Goal: Task Accomplishment & Management: Complete application form

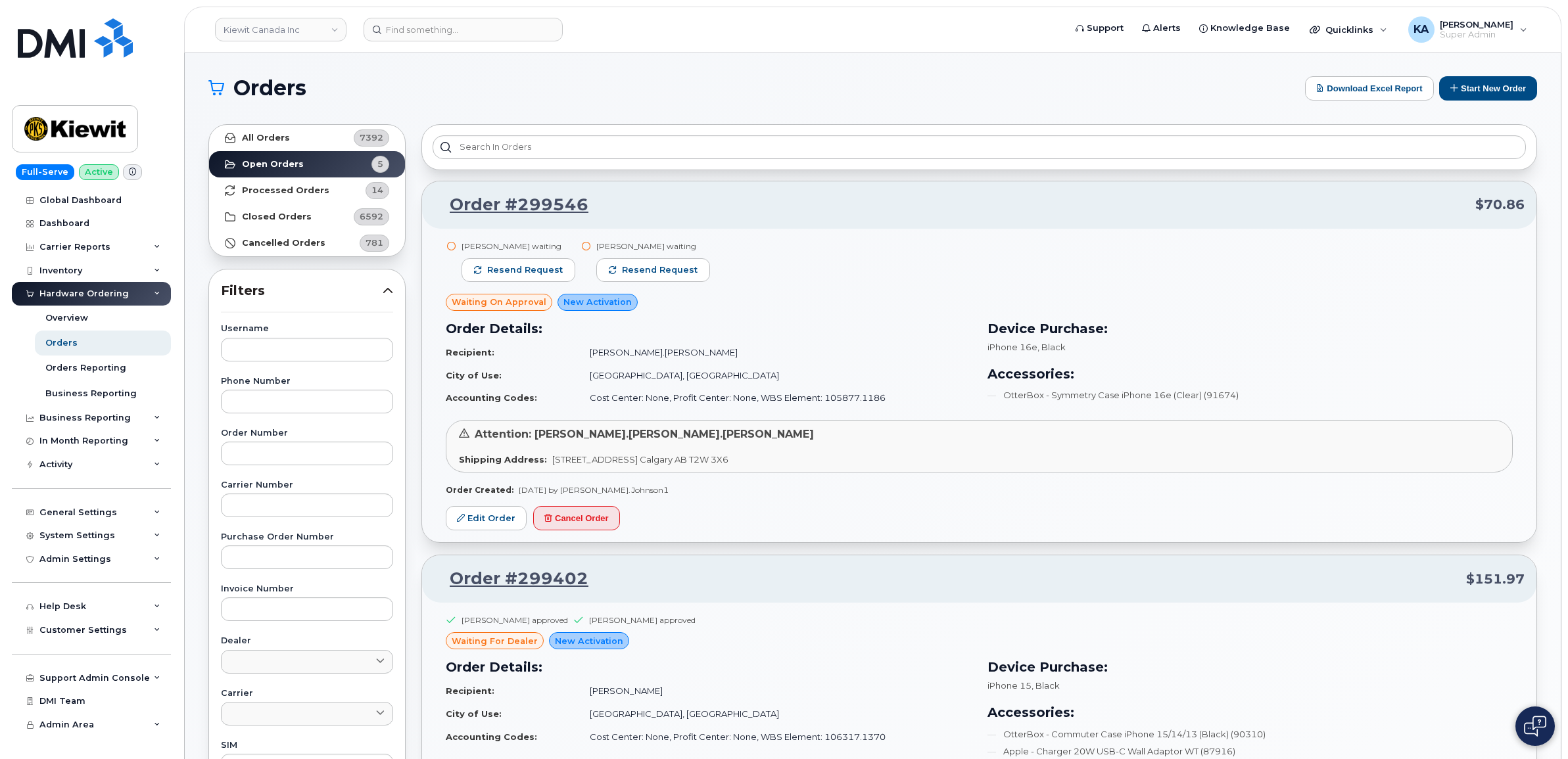
scroll to position [247, 0]
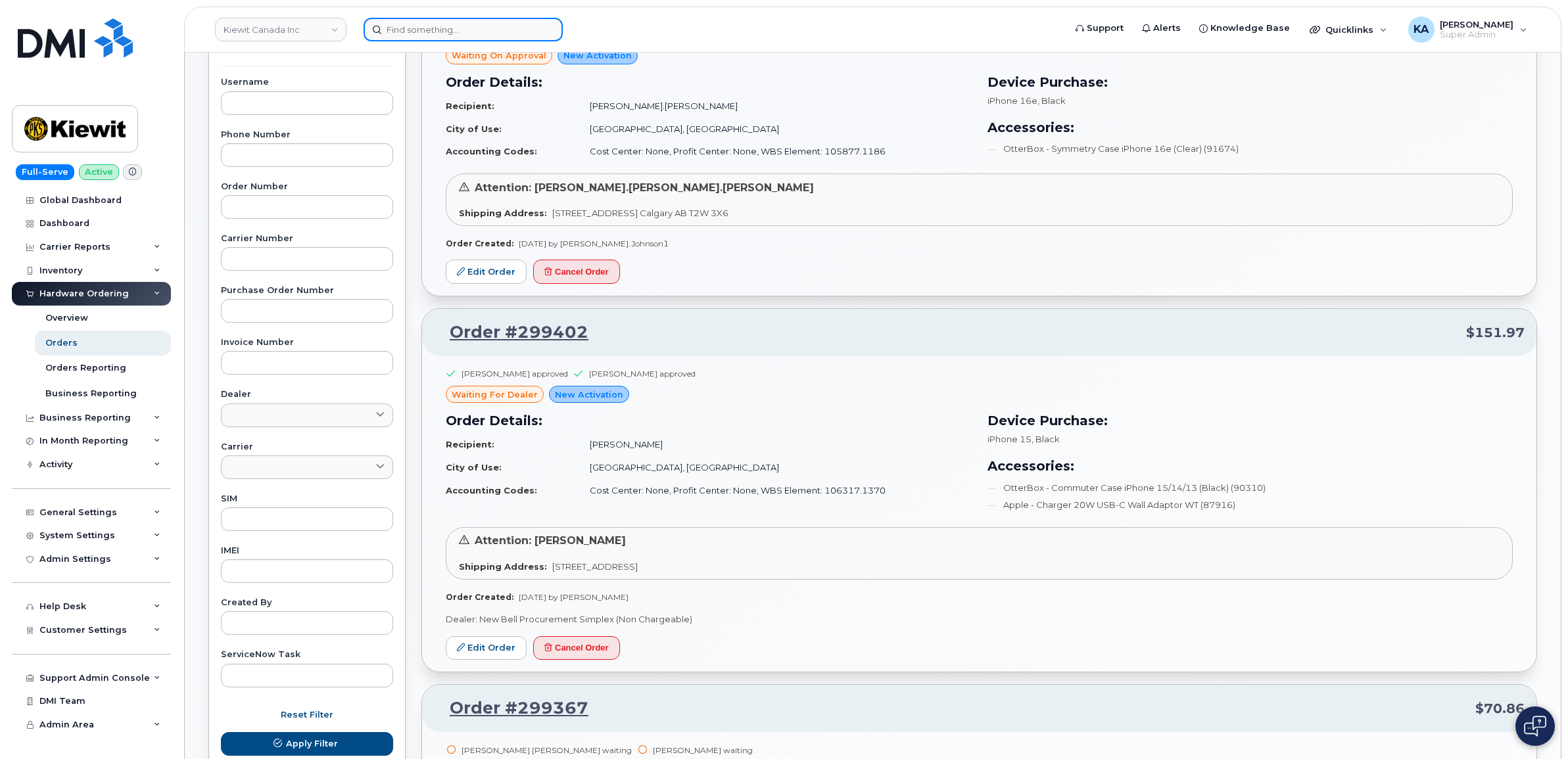
click at [431, 22] on input at bounding box center [463, 29] width 199 height 24
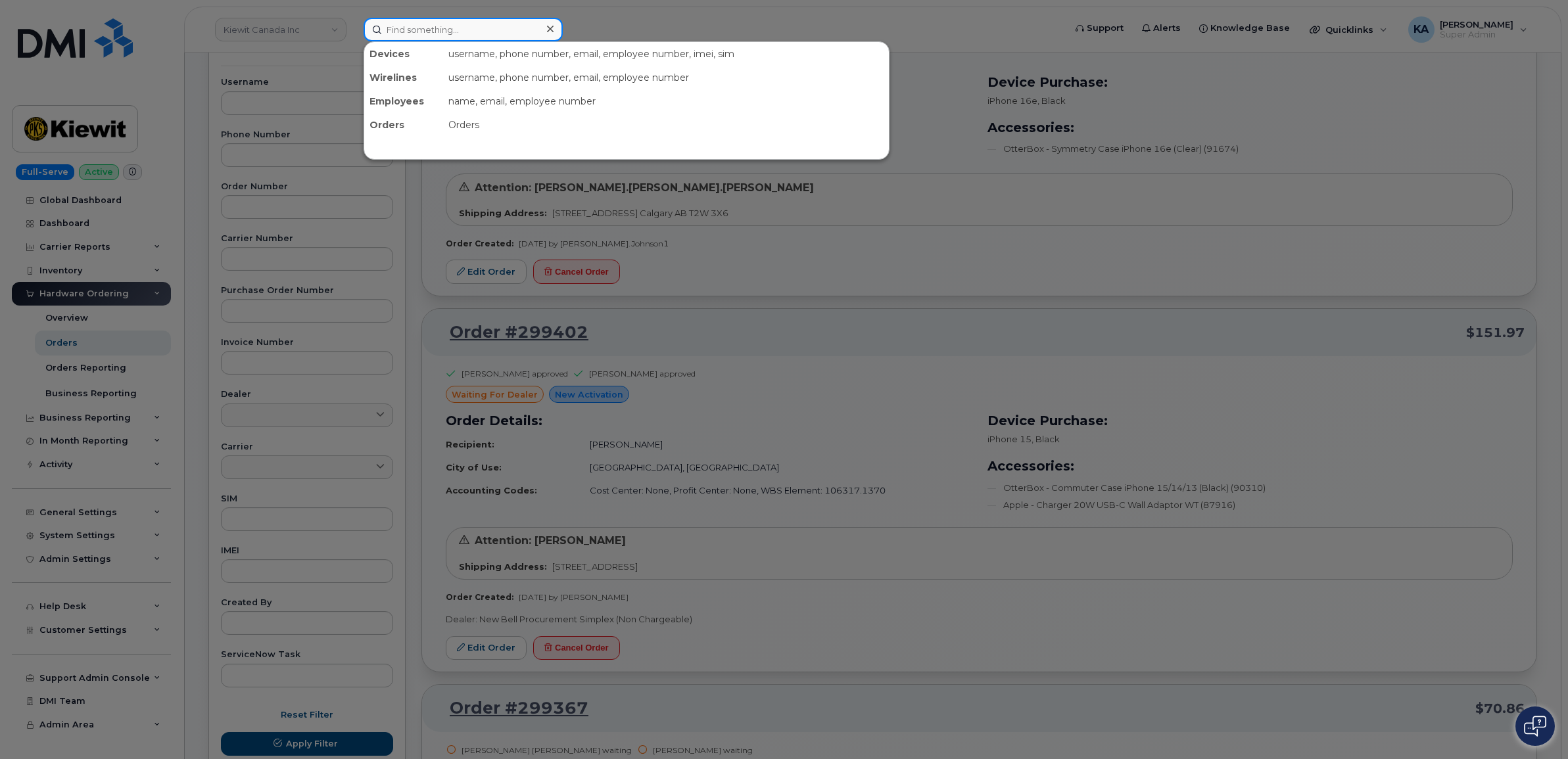
paste input "6048039504"
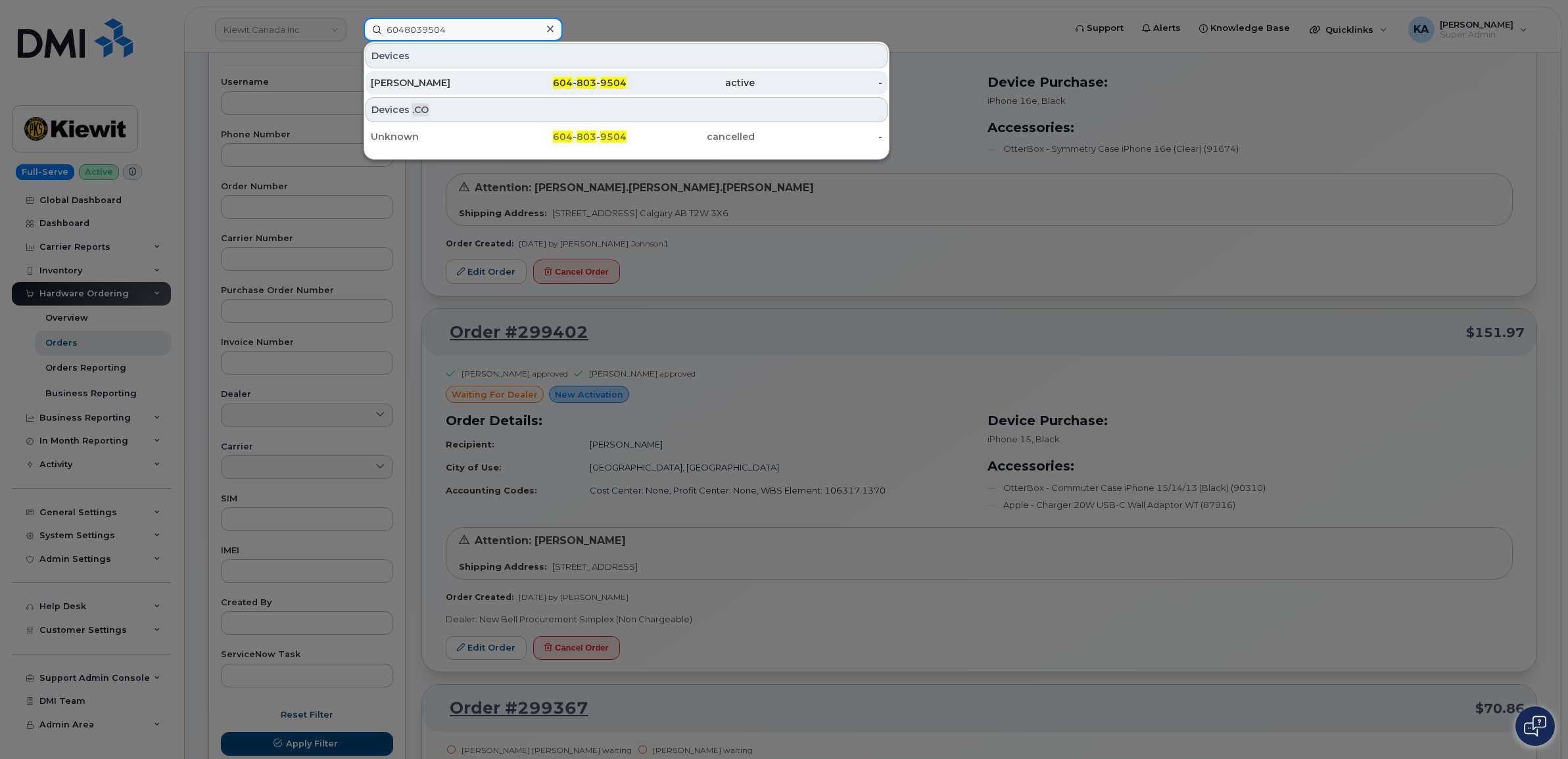
type input "6048039504"
click at [499, 71] on div "[PERSON_NAME]" at bounding box center [563, 83] width 128 height 24
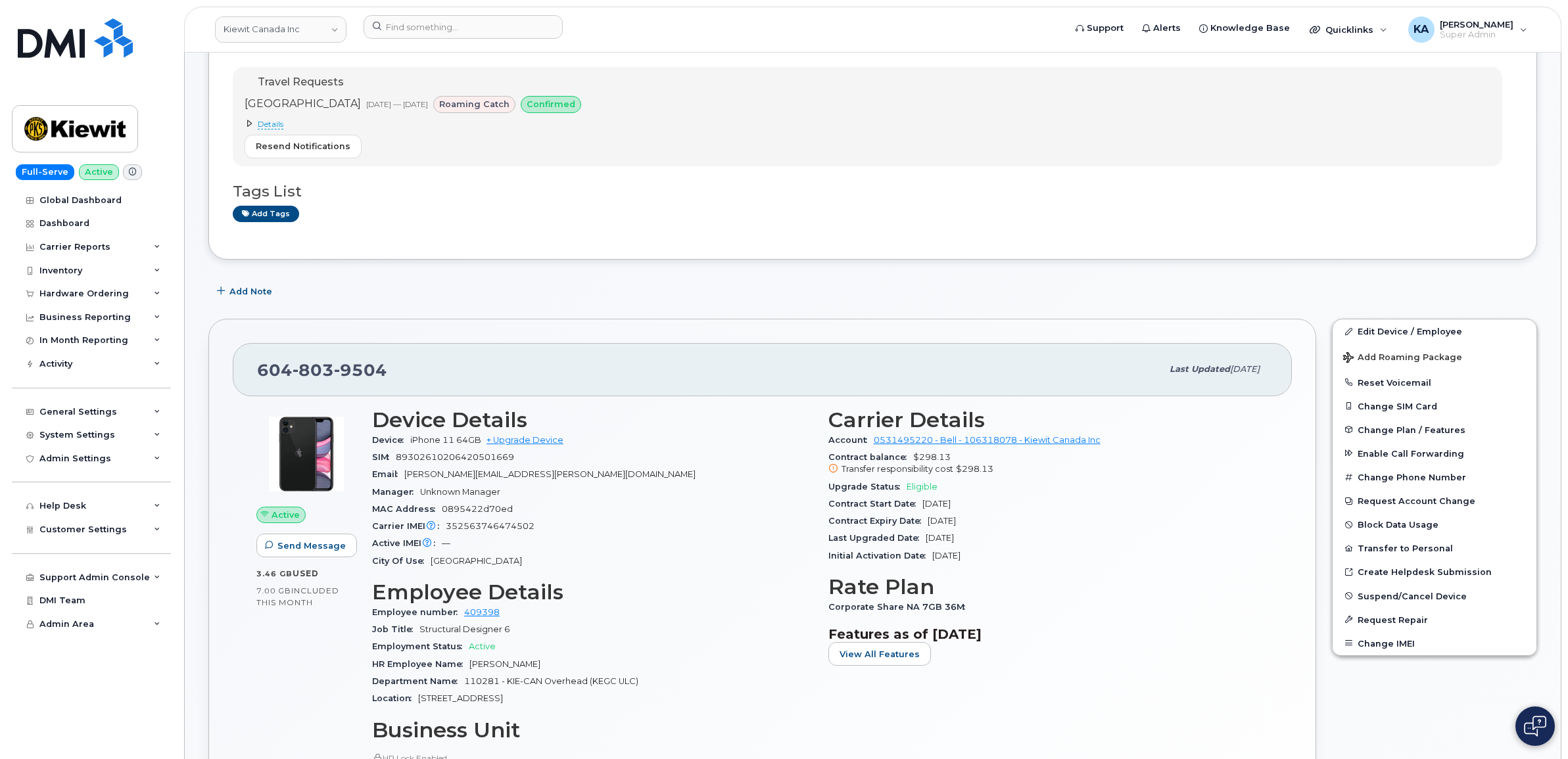
scroll to position [164, 0]
click at [54, 530] on span "Customer Settings" at bounding box center [83, 530] width 87 height 10
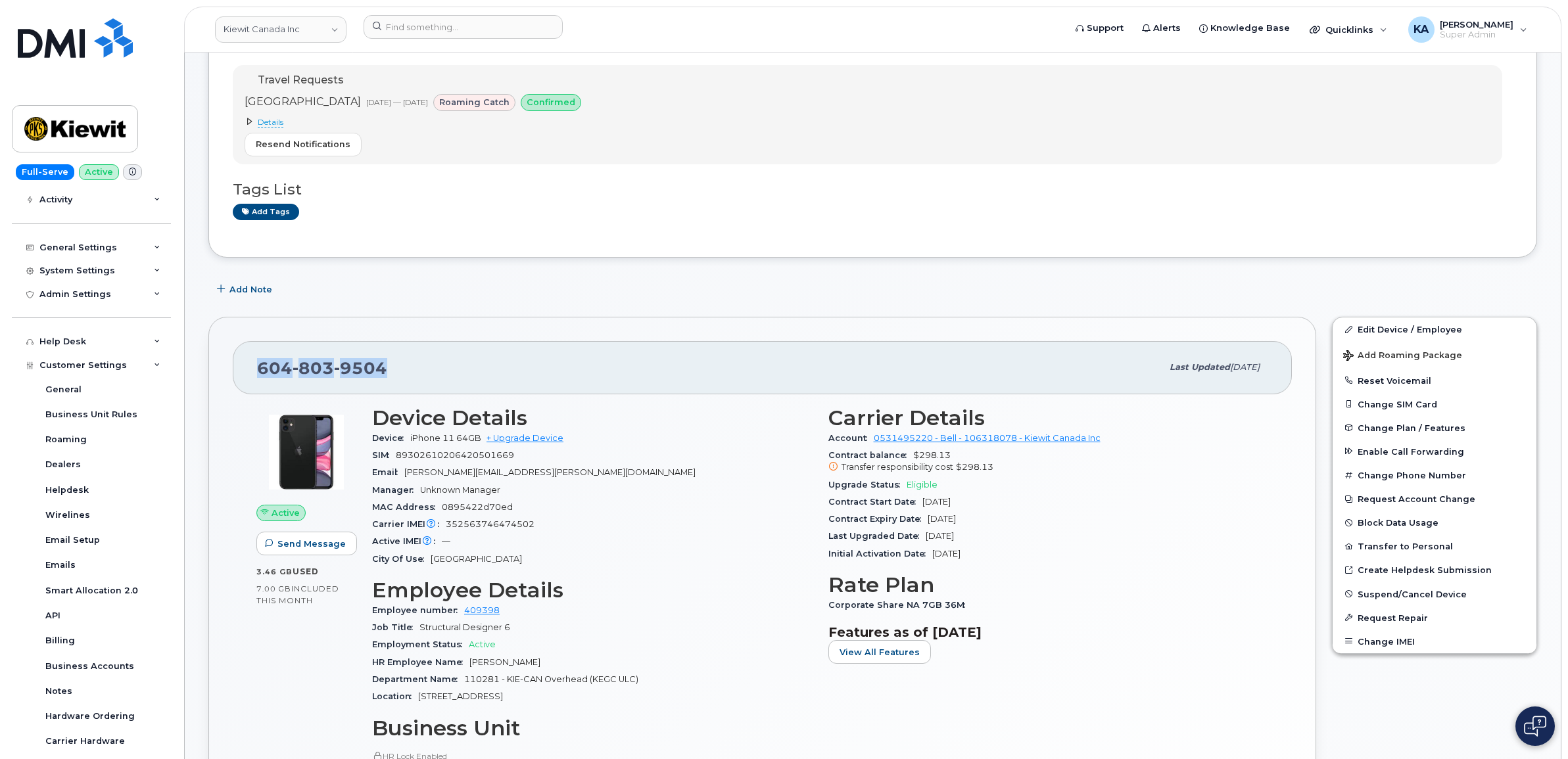
drag, startPoint x: 388, startPoint y: 366, endPoint x: 258, endPoint y: 364, distance: 130.0
click at [258, 364] on div "[PHONE_NUMBER]" at bounding box center [709, 367] width 905 height 28
drag, startPoint x: 258, startPoint y: 364, endPoint x: 265, endPoint y: 368, distance: 8.1
copy span "[PHONE_NUMBER]"
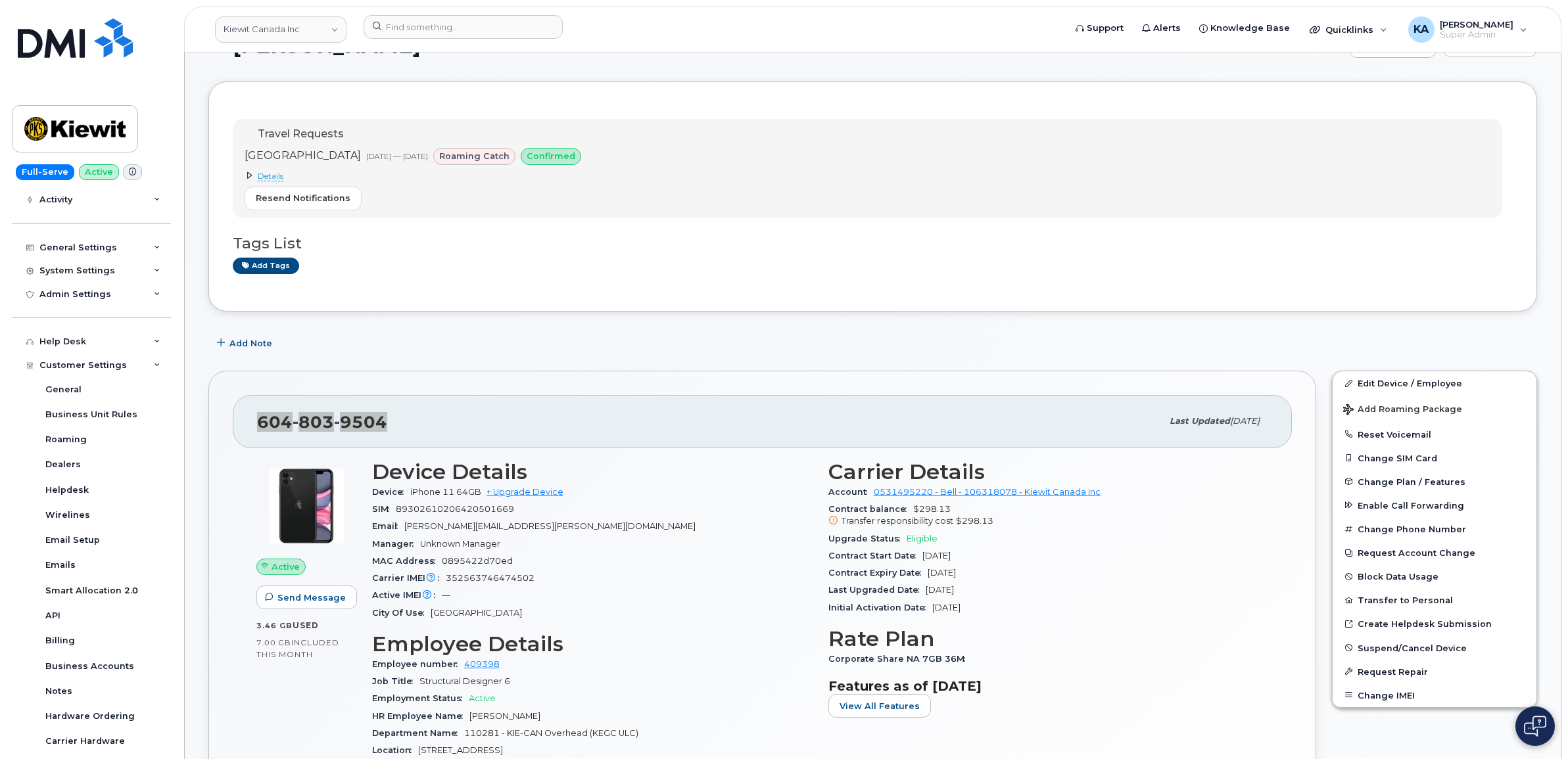
scroll to position [82, 0]
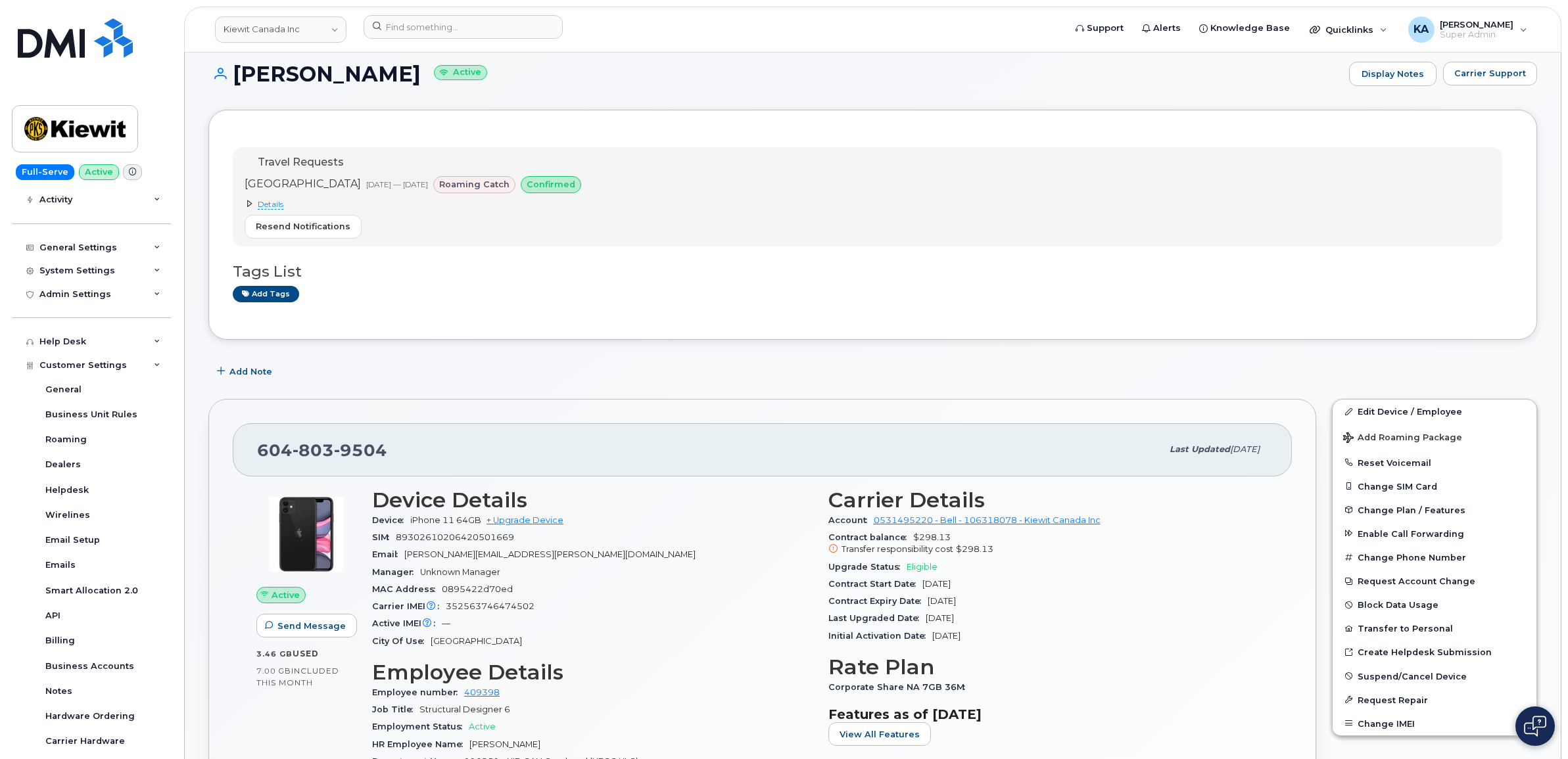
click at [268, 201] on span "Details" at bounding box center [270, 204] width 25 height 10
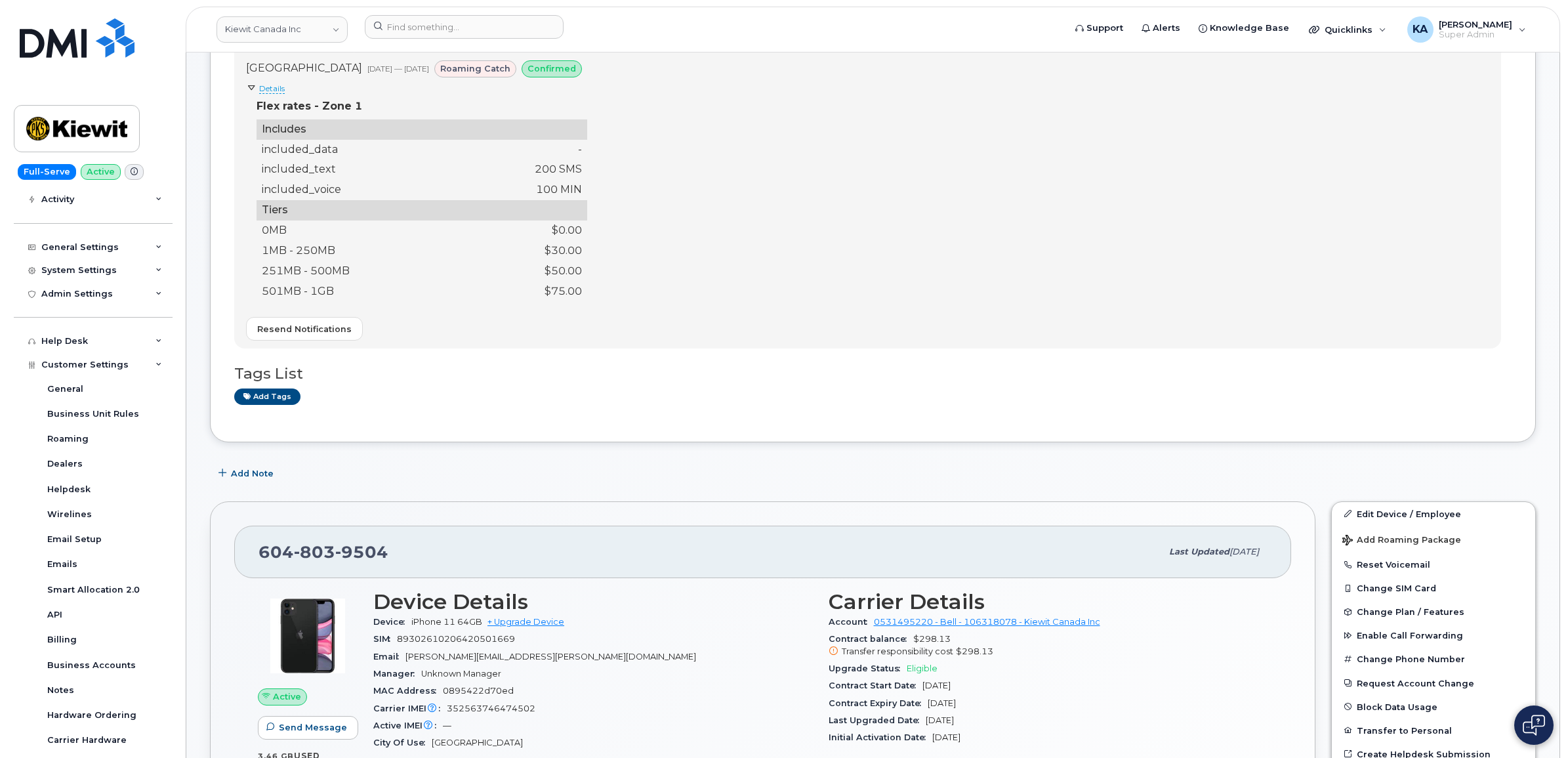
scroll to position [246, 0]
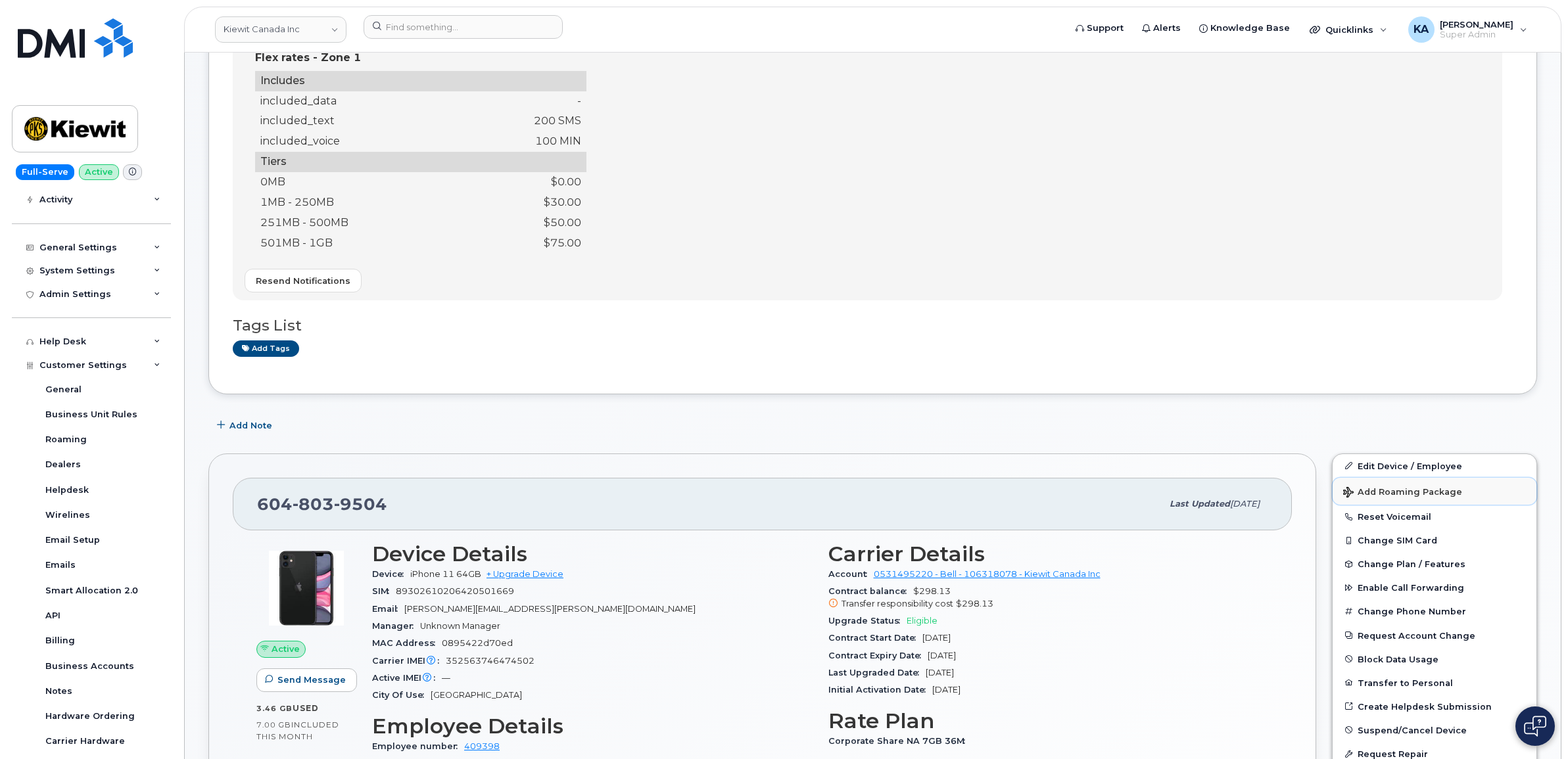
click at [1398, 491] on span "Add Roaming Package" at bounding box center [1402, 493] width 119 height 12
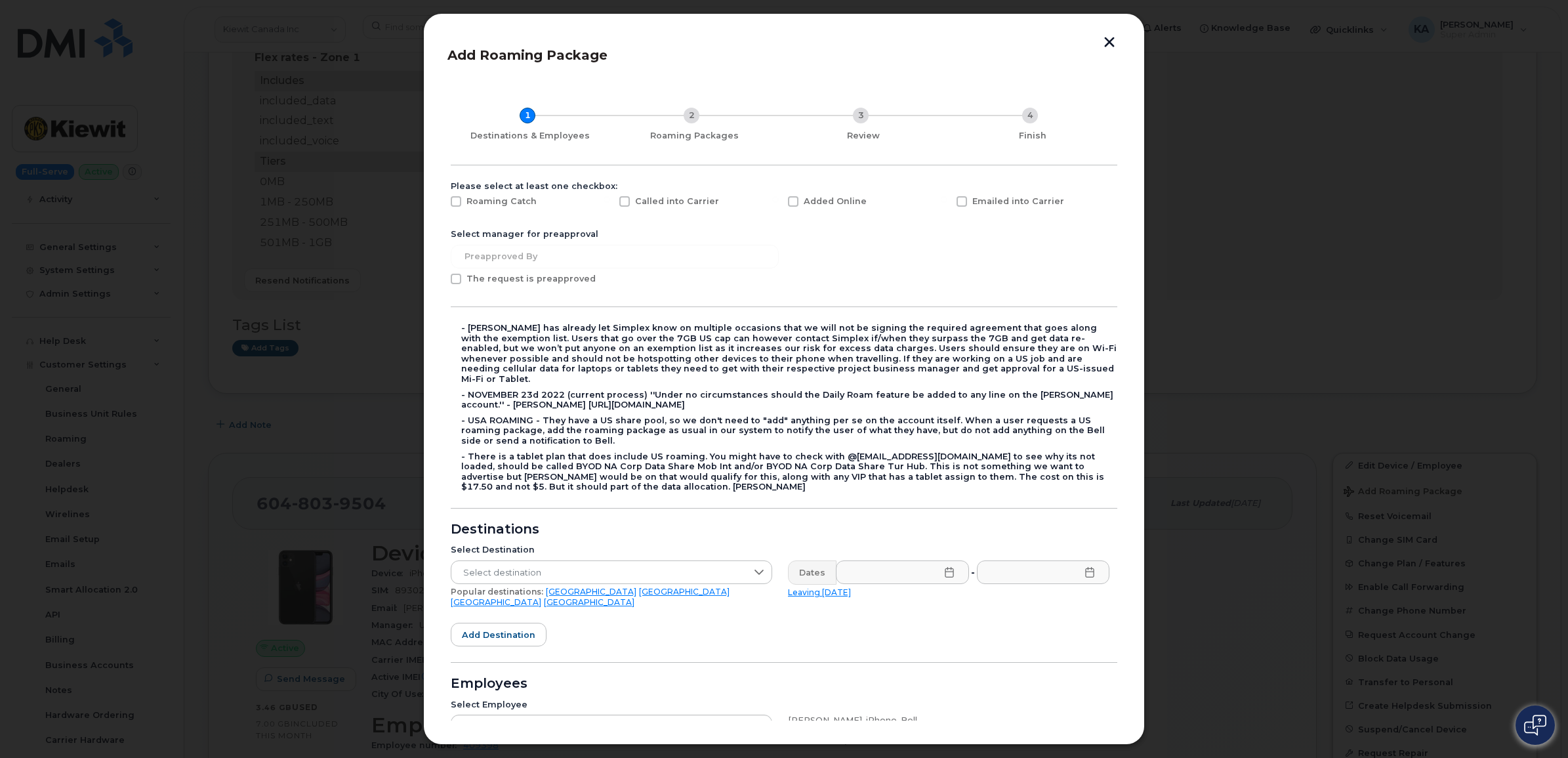
click at [613, 597] on link "[GEOGRAPHIC_DATA]" at bounding box center [589, 602] width 91 height 10
click at [947, 567] on icon at bounding box center [949, 572] width 9 height 10
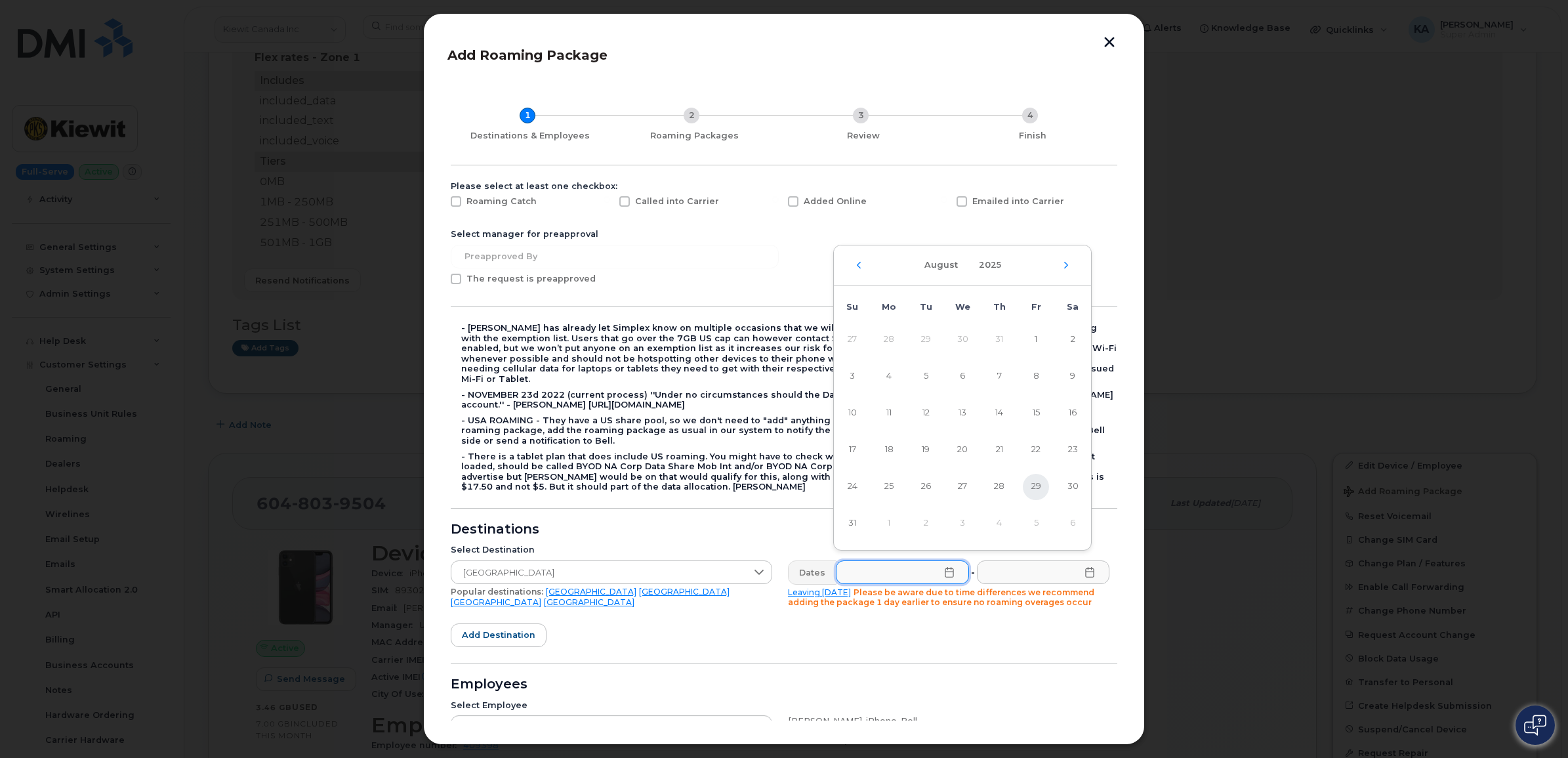
click at [1031, 481] on span "29" at bounding box center [1036, 487] width 26 height 26
type input "[DATE]"
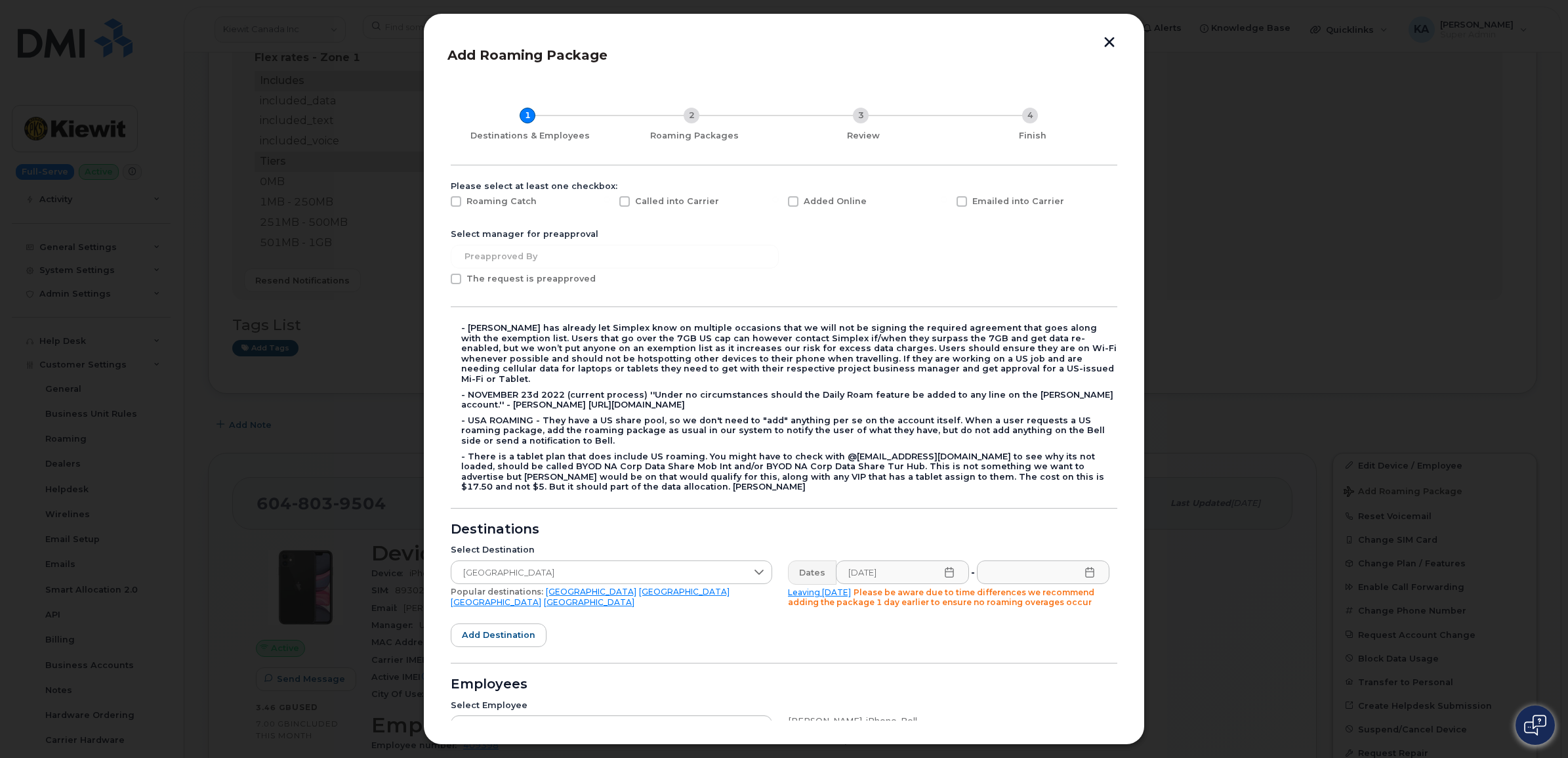
click at [1086, 567] on icon at bounding box center [1089, 572] width 9 height 10
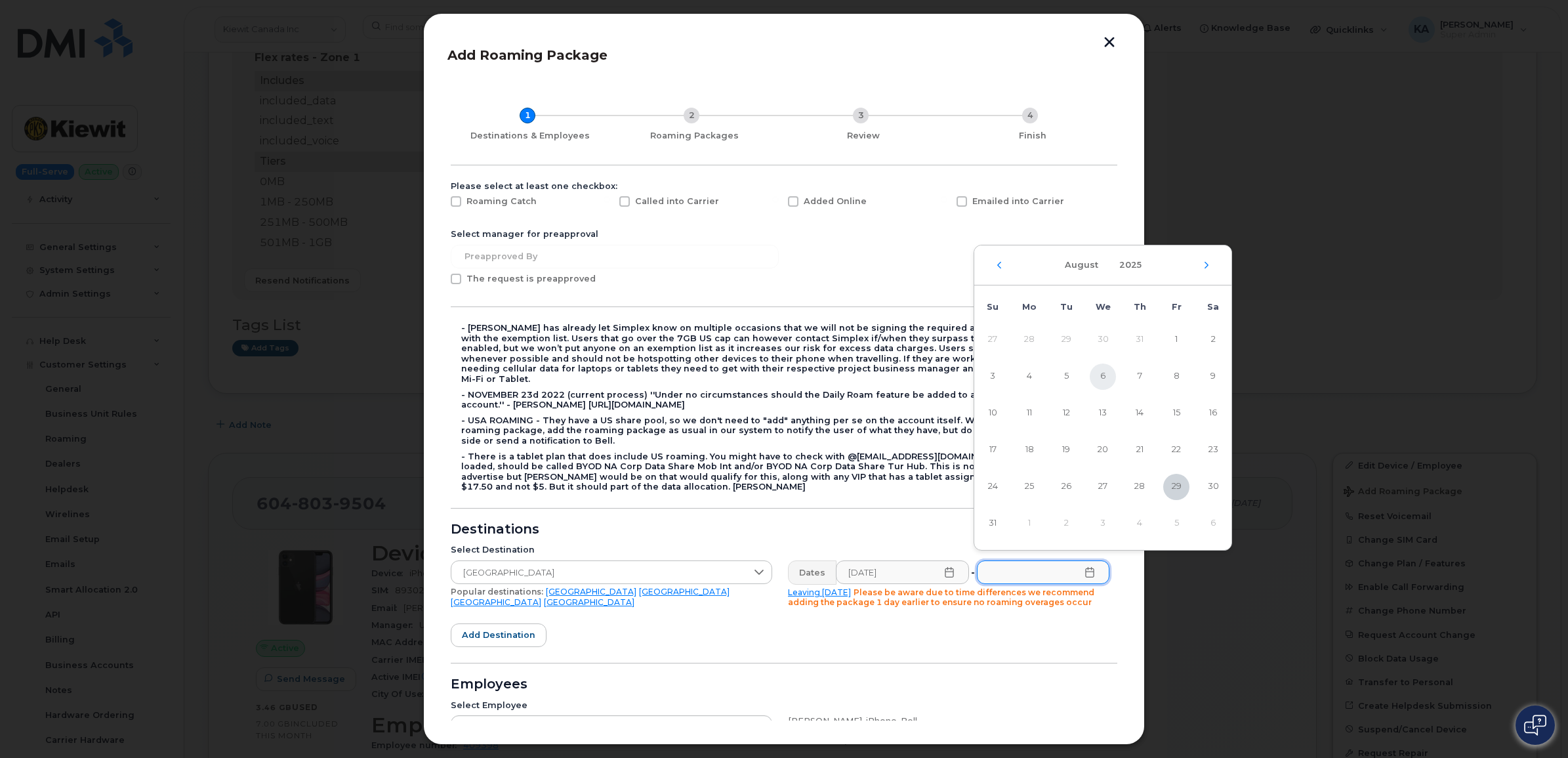
click at [1103, 375] on span "6" at bounding box center [1102, 377] width 26 height 26
type input "[DATE]"
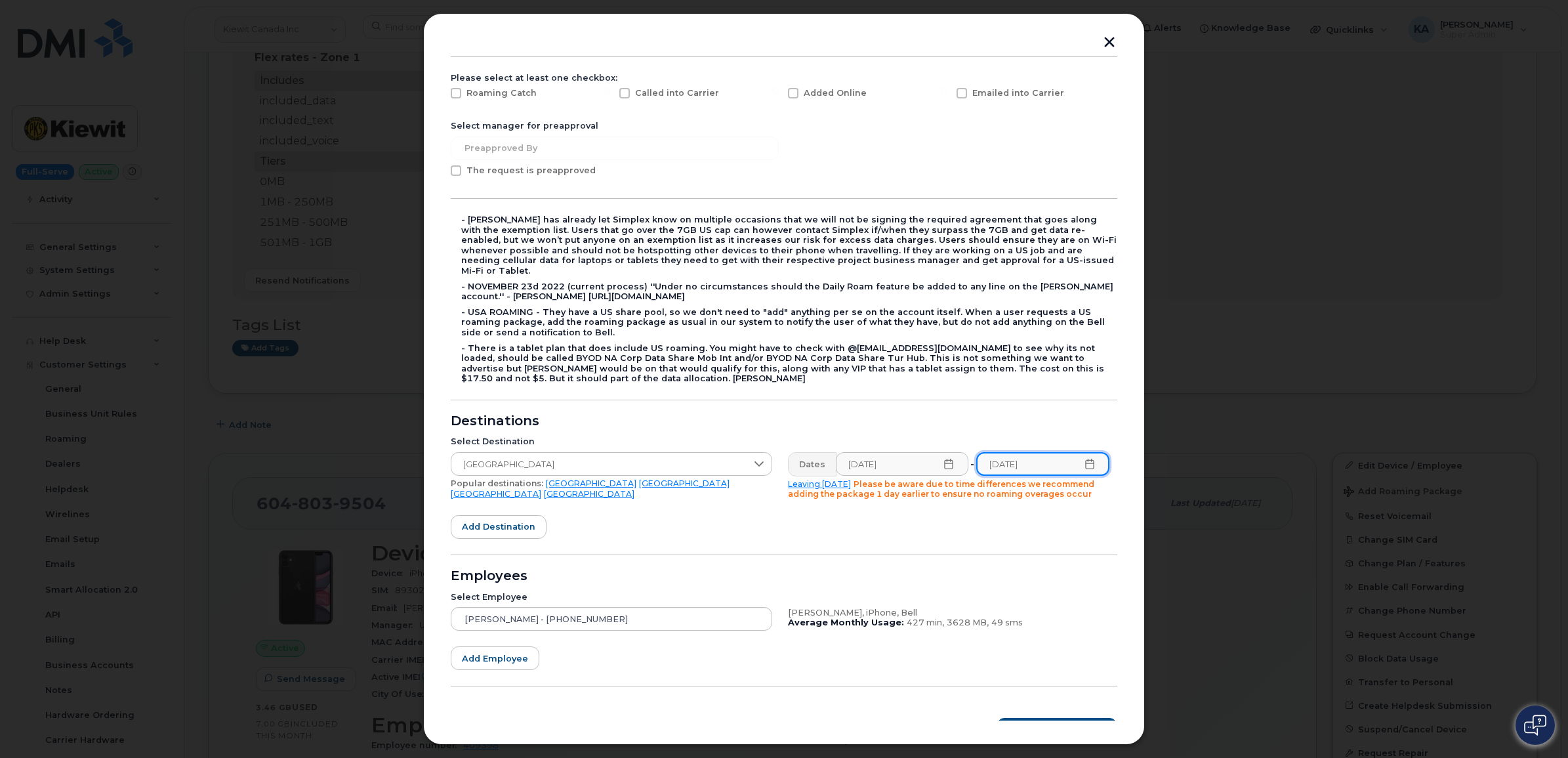
scroll to position [122, 0]
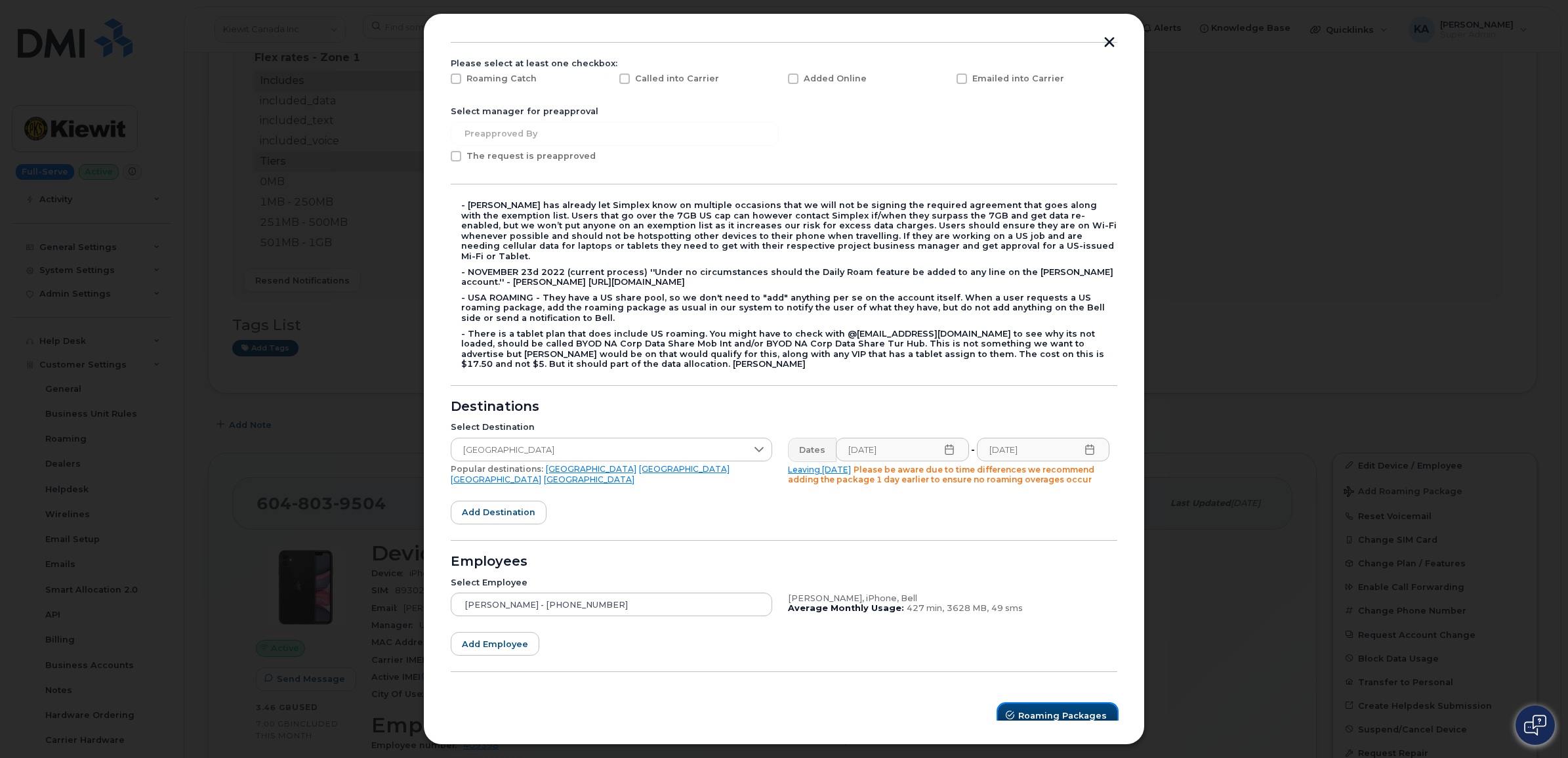
click at [1047, 709] on span "Roaming Packages" at bounding box center [1062, 715] width 88 height 12
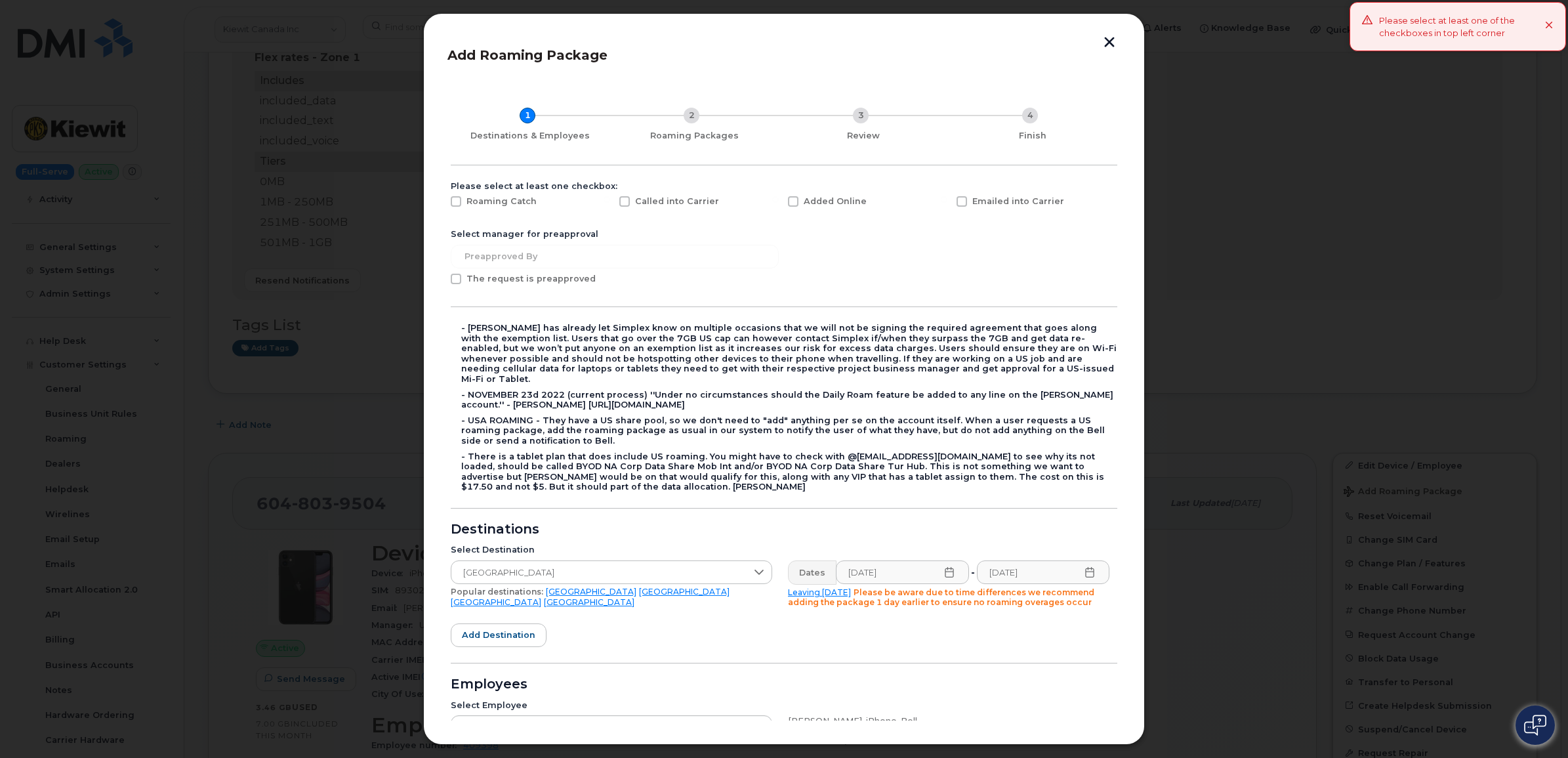
click at [792, 201] on span at bounding box center [793, 201] width 10 height 10
click at [779, 201] on input "Added Online" at bounding box center [775, 199] width 7 height 7
checkbox input "true"
click at [957, 204] on span at bounding box center [962, 201] width 10 height 10
click at [947, 203] on input "Emailed into Carrier" at bounding box center [944, 199] width 7 height 7
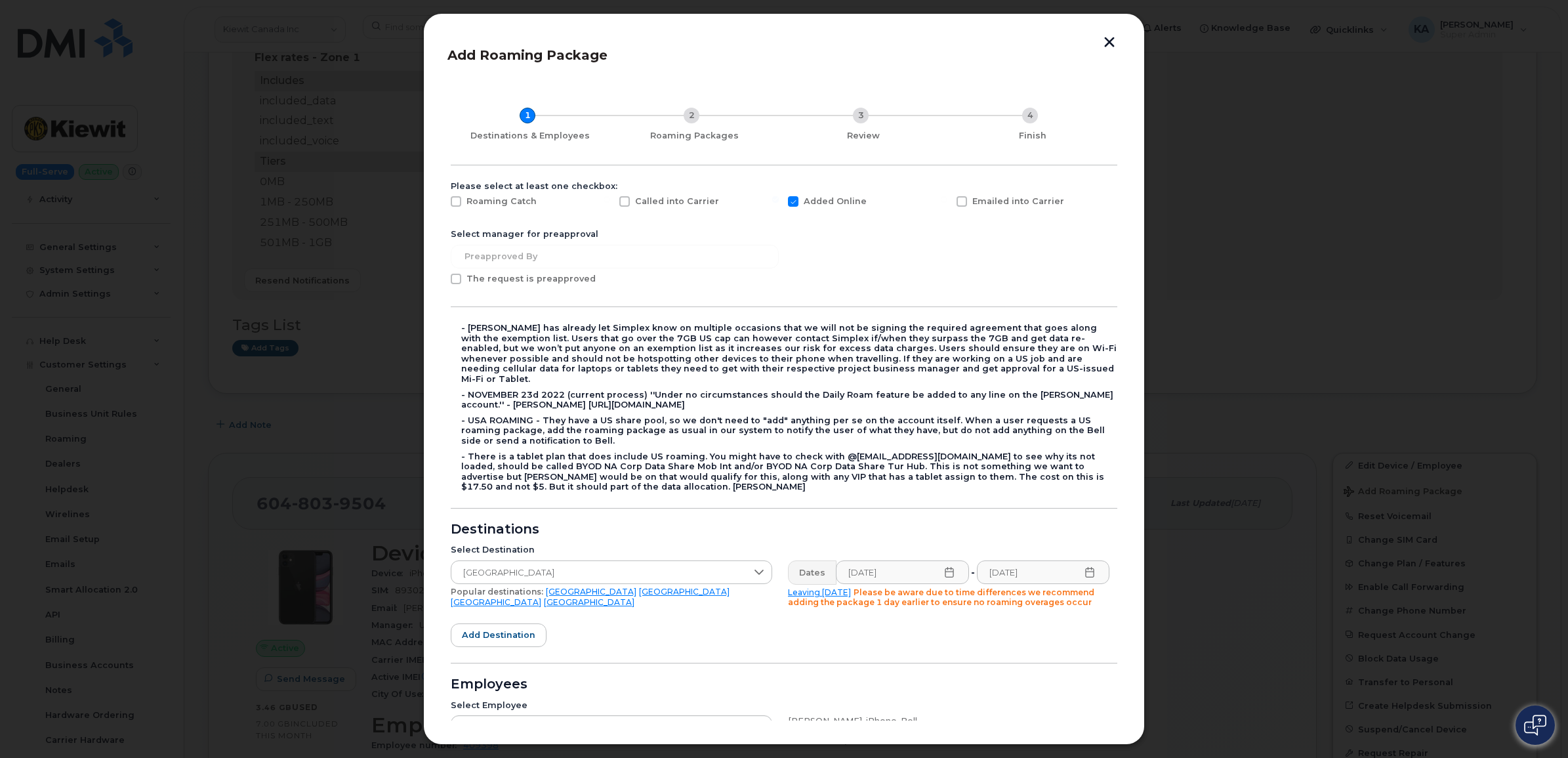
checkbox input "true"
click at [790, 201] on span at bounding box center [793, 201] width 10 height 10
click at [779, 201] on input "Added Online" at bounding box center [775, 199] width 7 height 7
checkbox input "false"
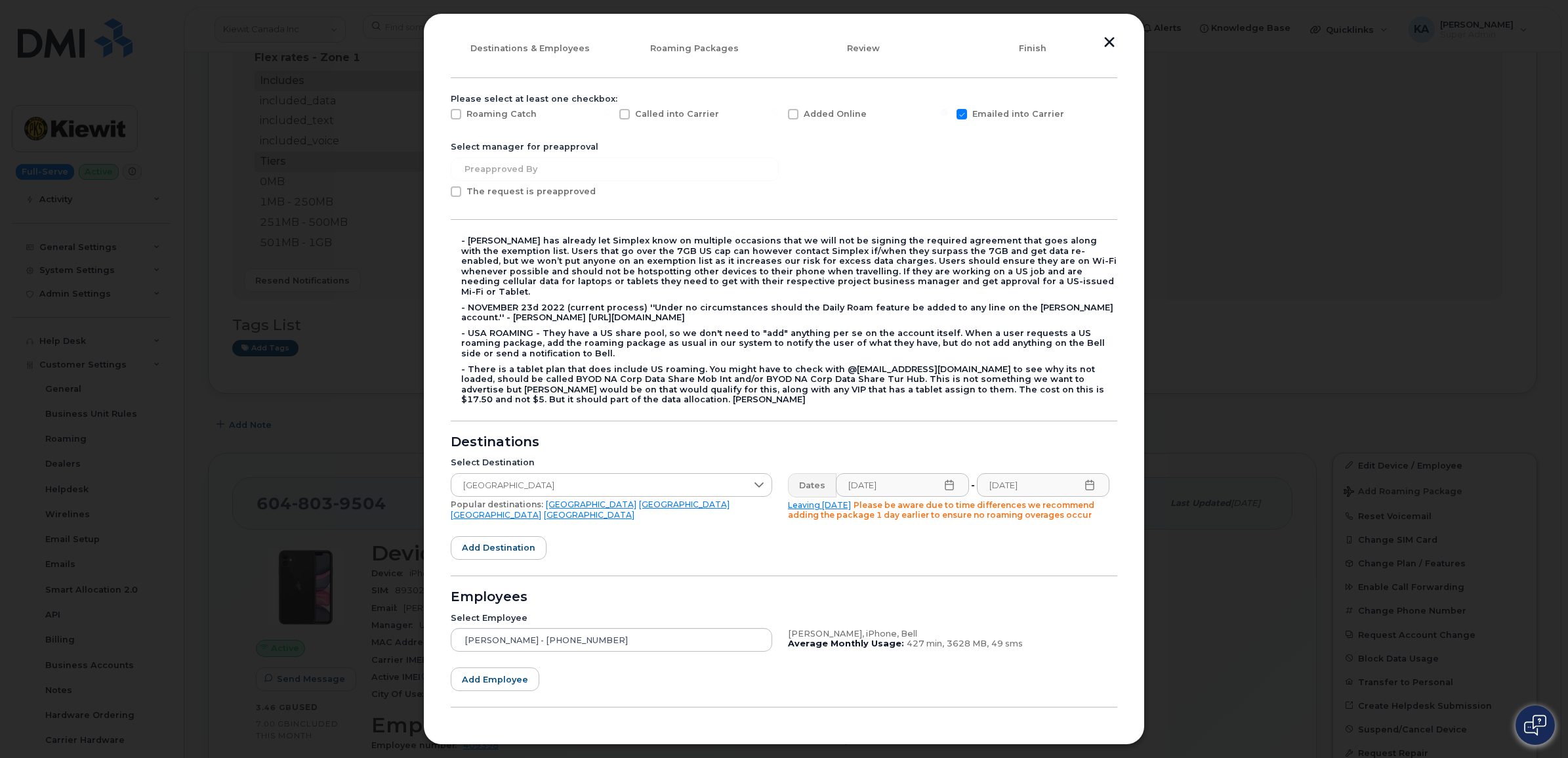
scroll to position [122, 0]
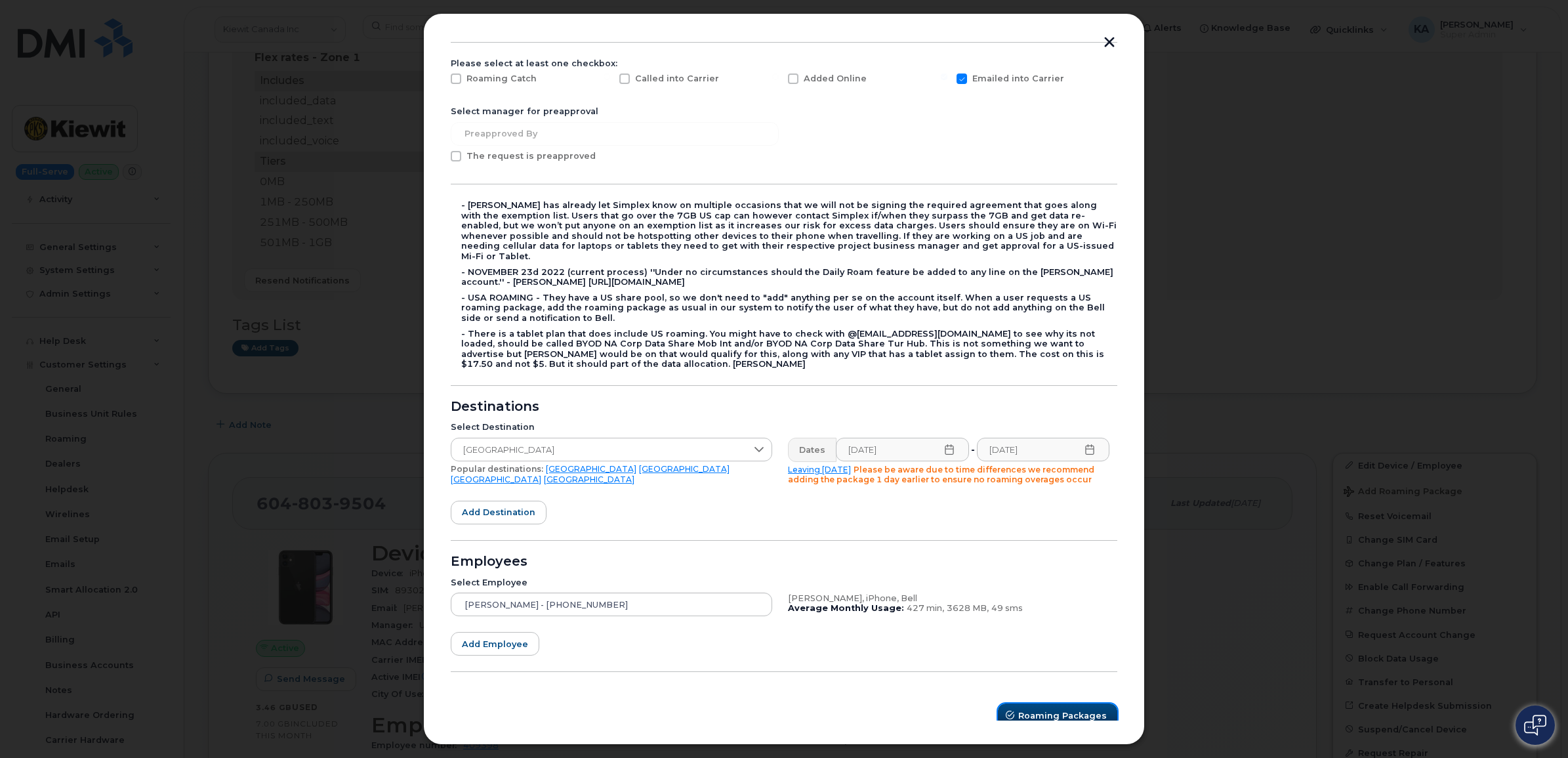
click at [1051, 709] on span "Roaming Packages" at bounding box center [1062, 715] width 88 height 12
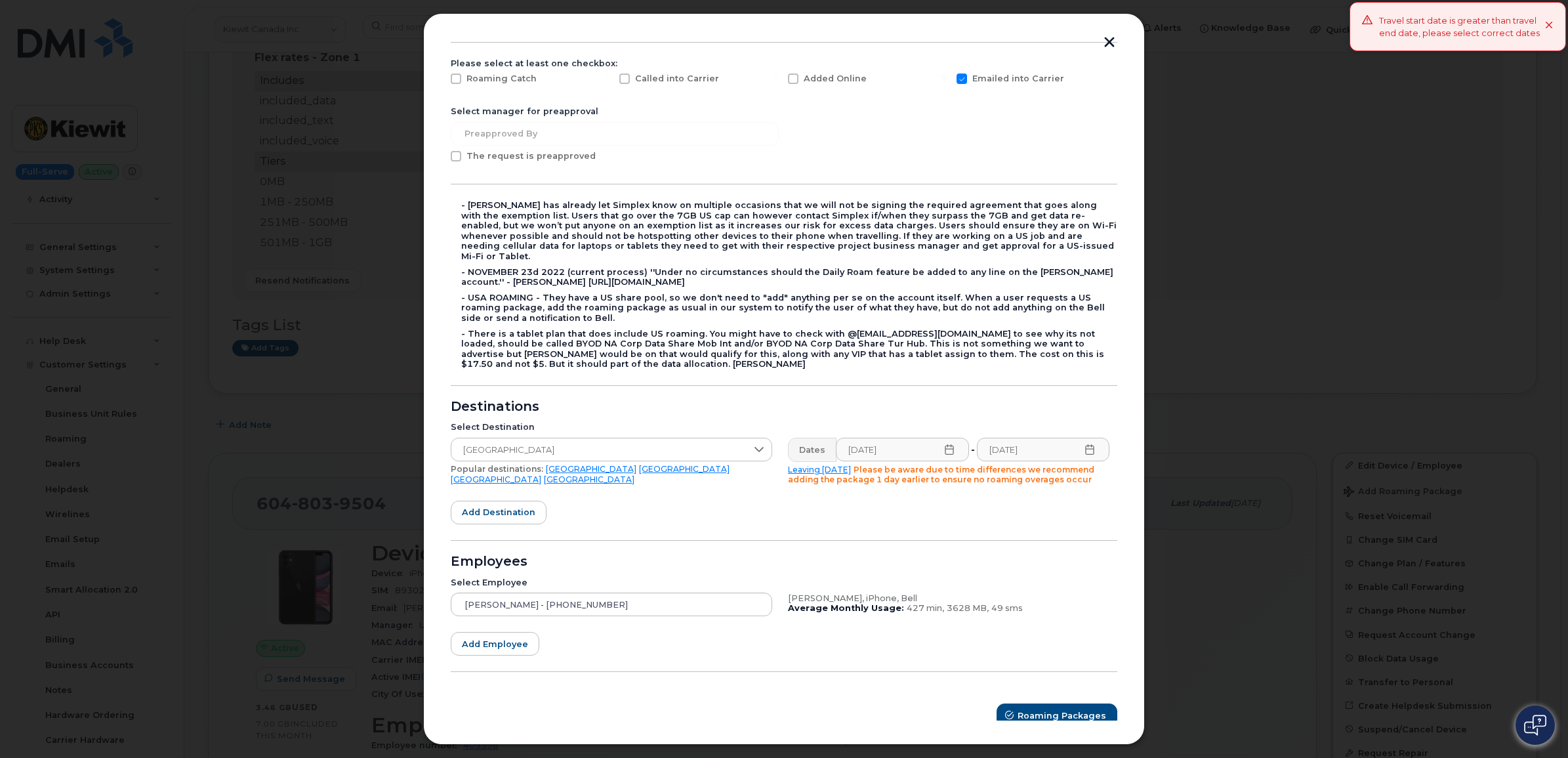
click at [1084, 444] on icon at bounding box center [1089, 449] width 10 height 10
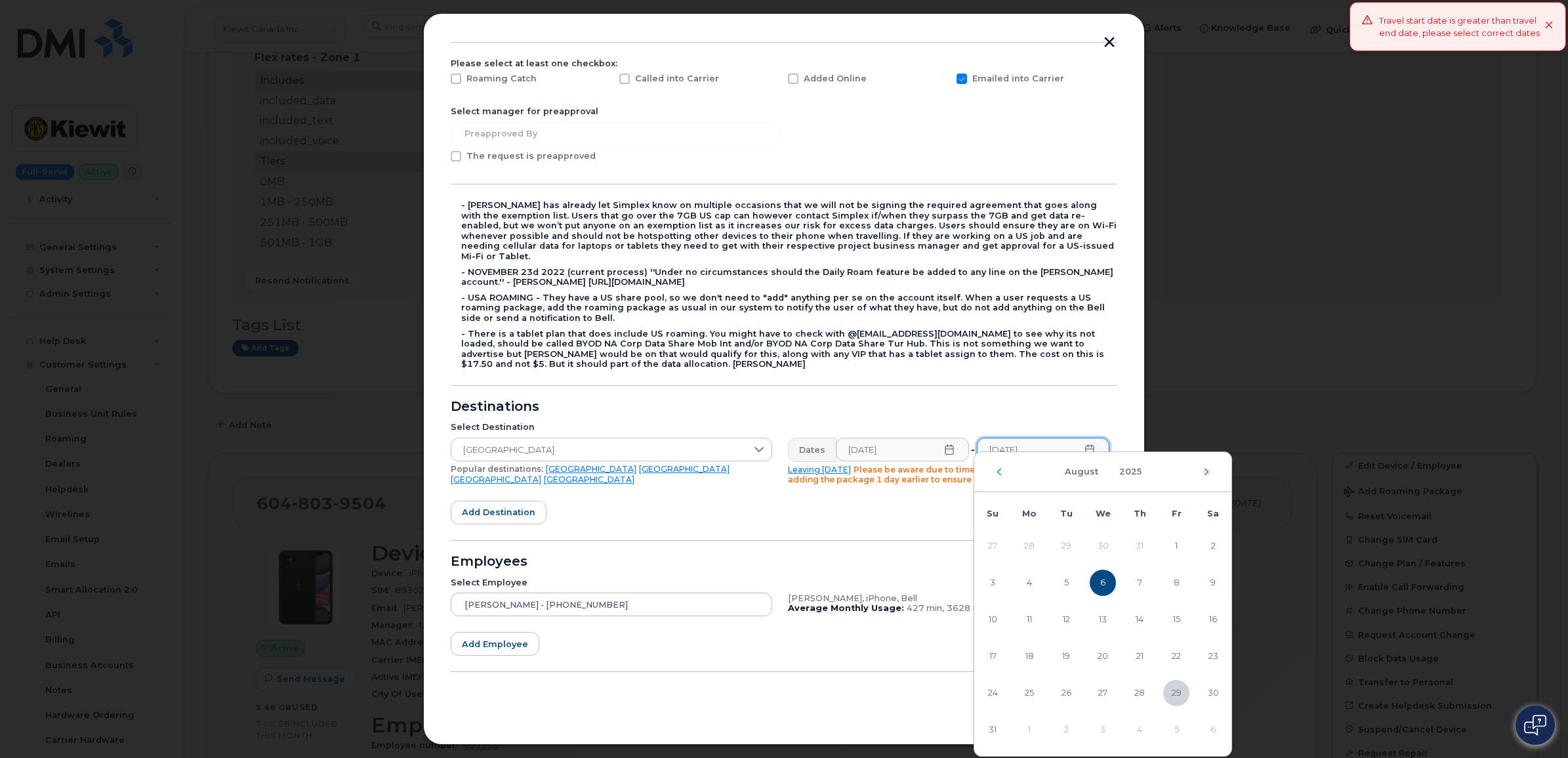
click at [1205, 473] on icon "Next Month" at bounding box center [1206, 472] width 8 height 10
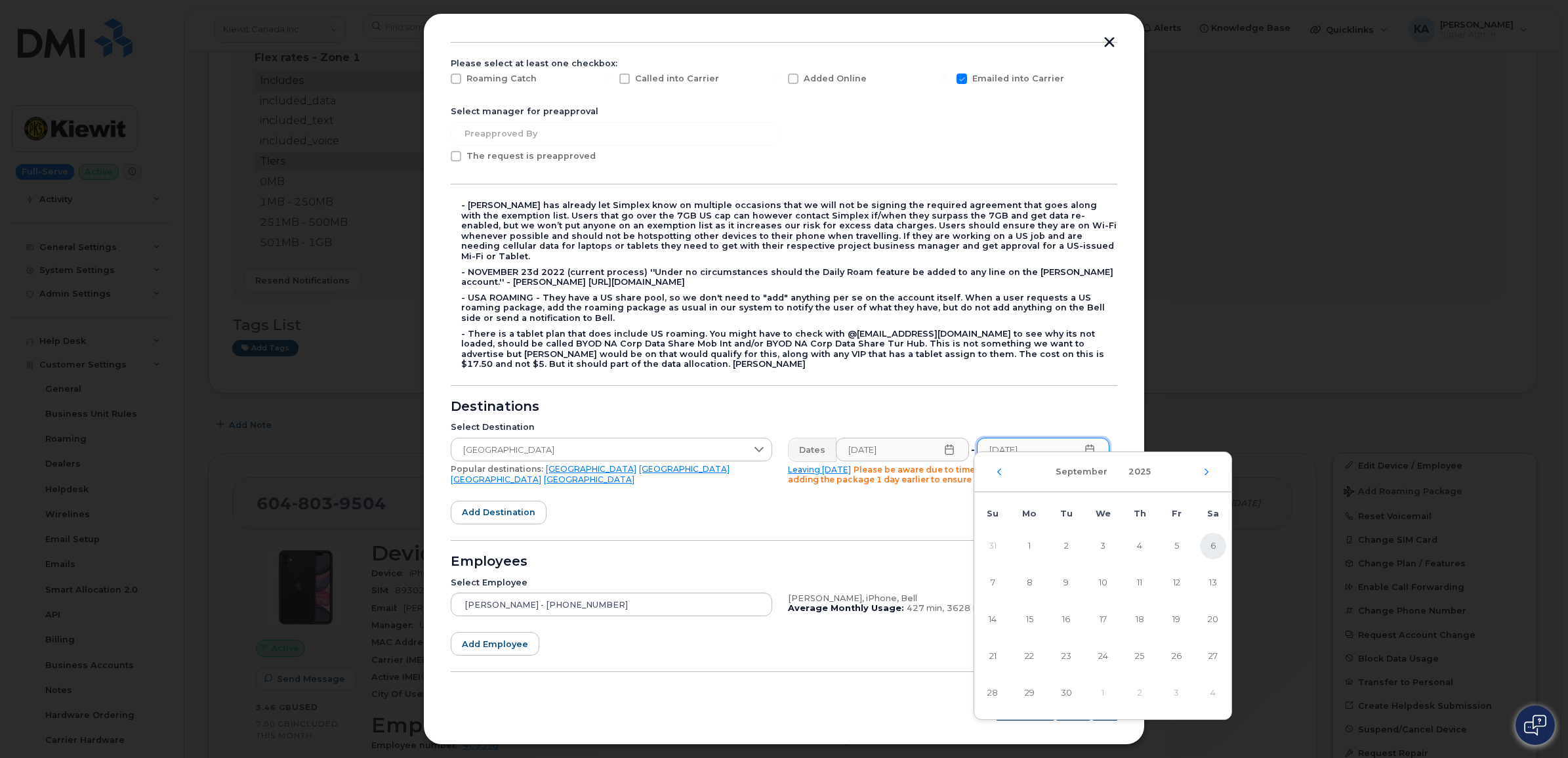
click at [1214, 543] on span "6" at bounding box center [1213, 546] width 26 height 26
type input "[DATE]"
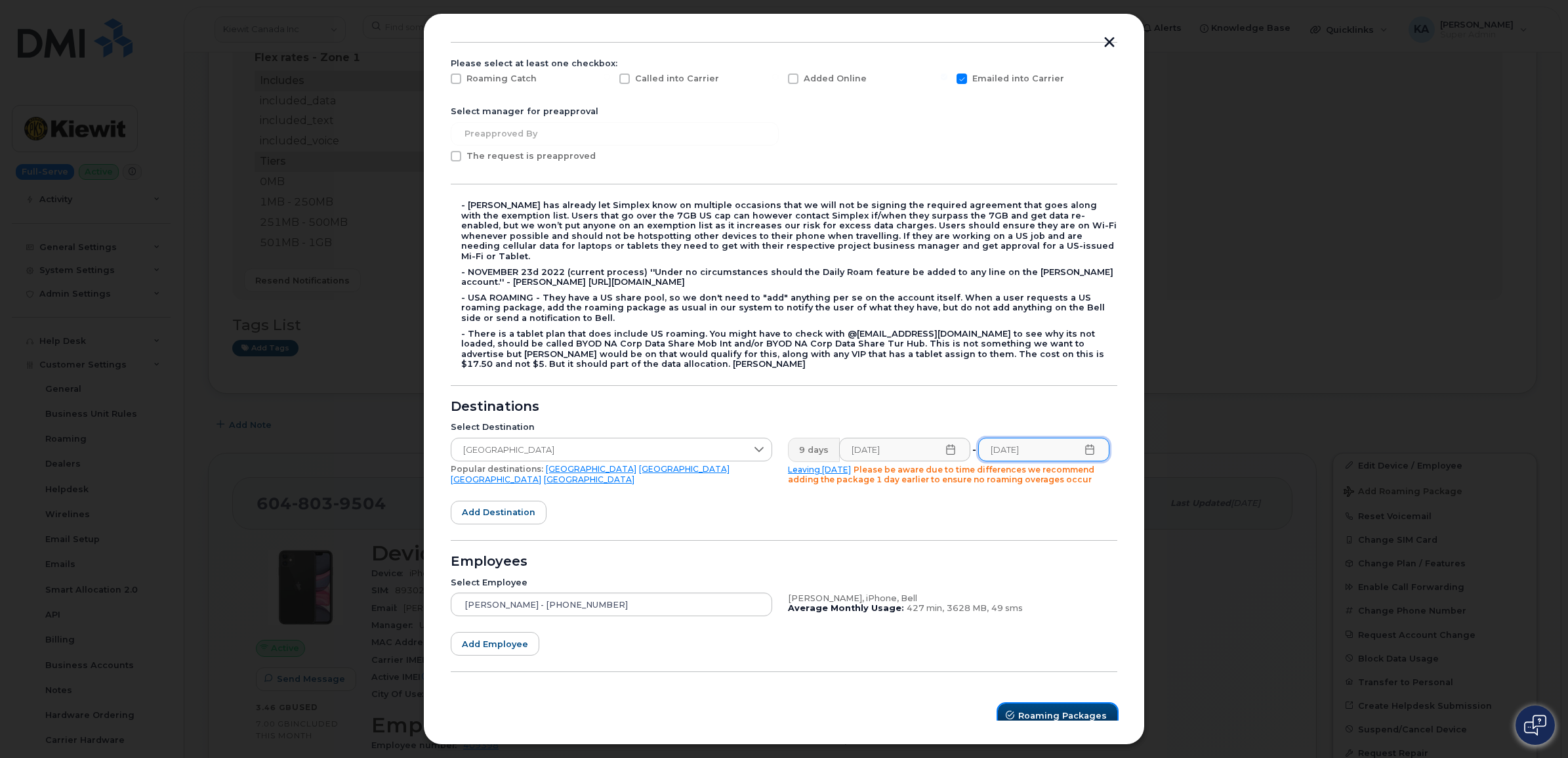
click at [1040, 709] on span "Roaming Packages" at bounding box center [1062, 715] width 88 height 12
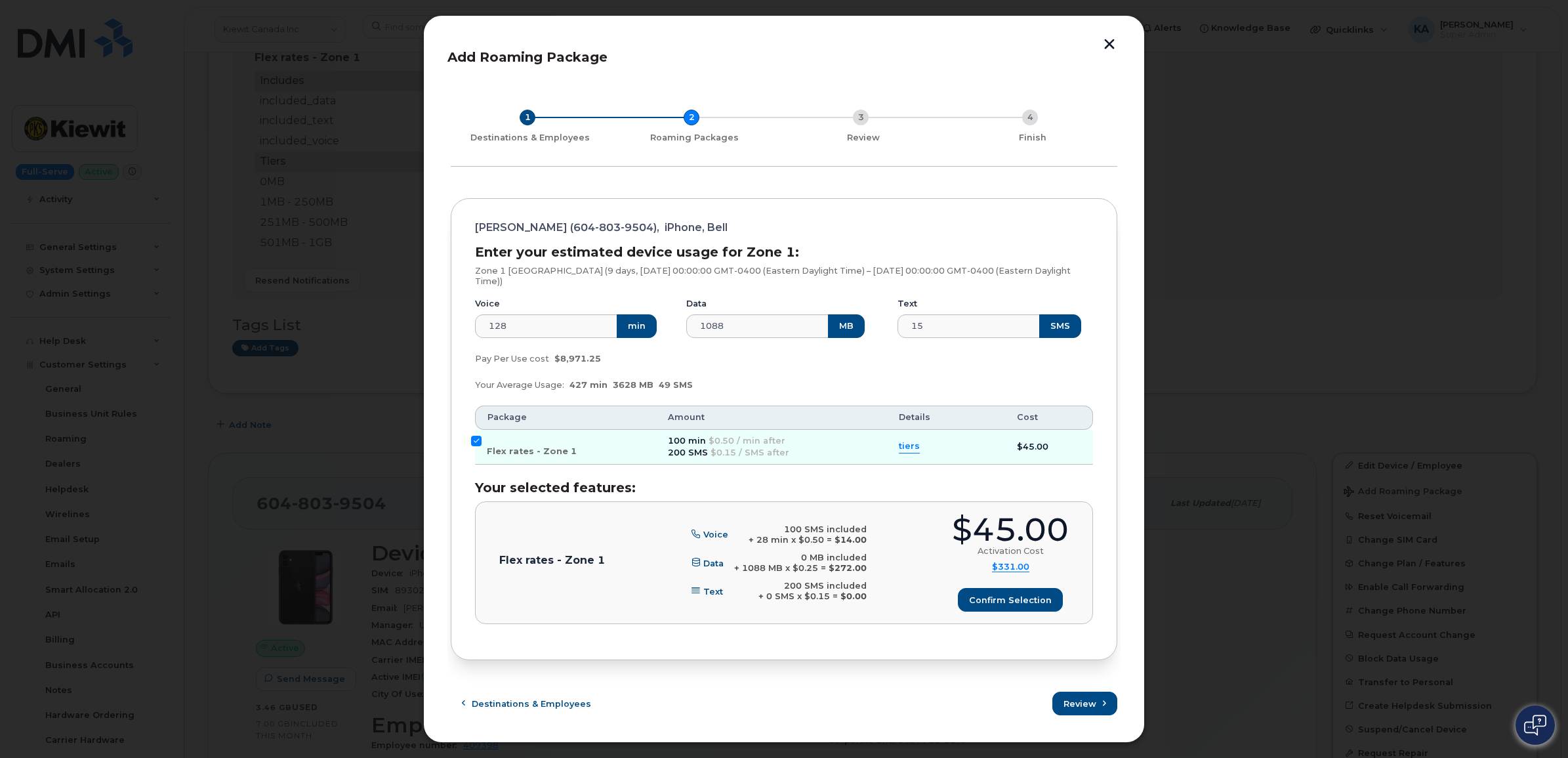
scroll to position [0, 0]
click at [519, 698] on span "Destinations & Employees" at bounding box center [531, 704] width 120 height 12
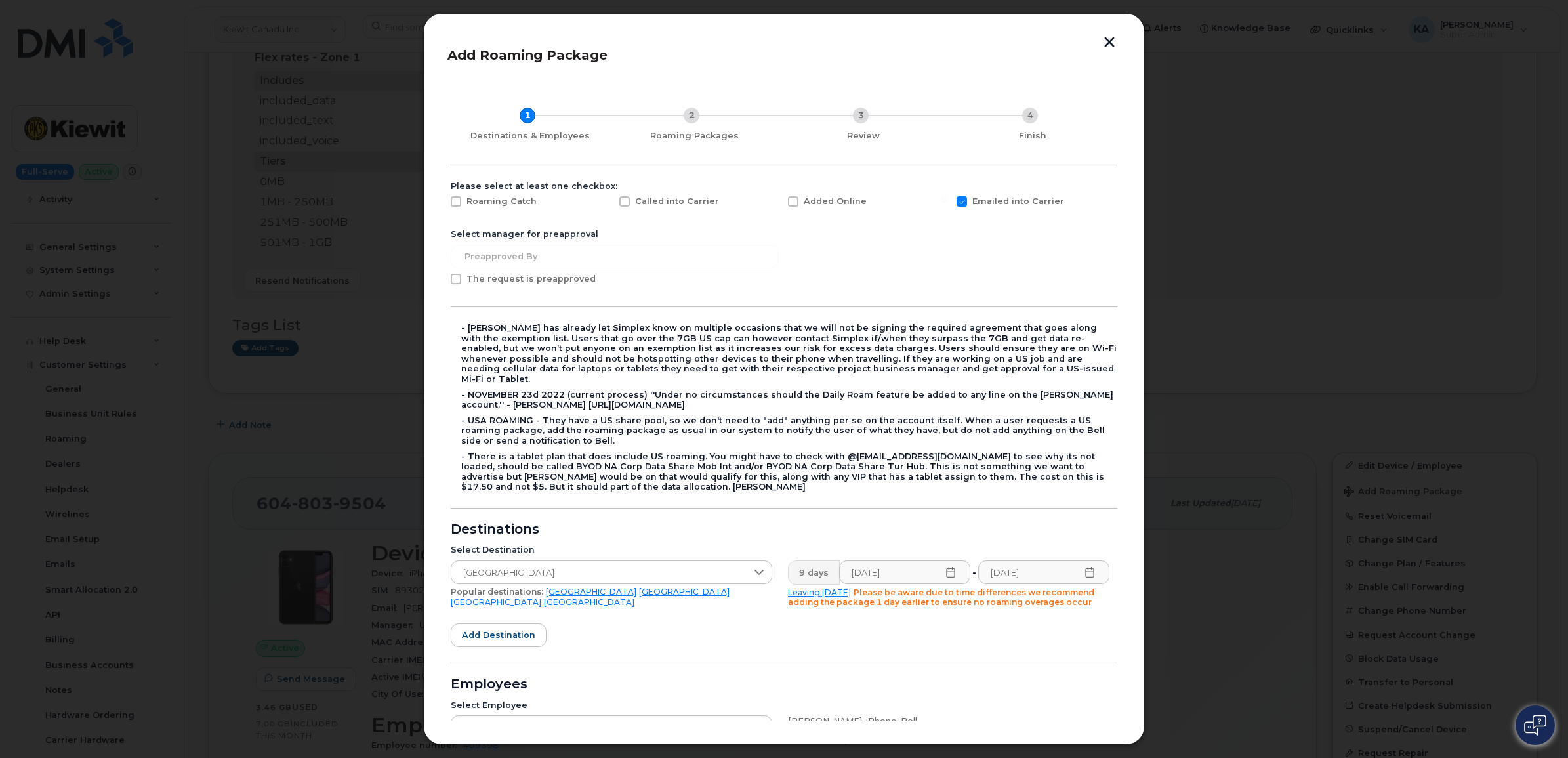
click at [949, 567] on icon at bounding box center [950, 572] width 10 height 10
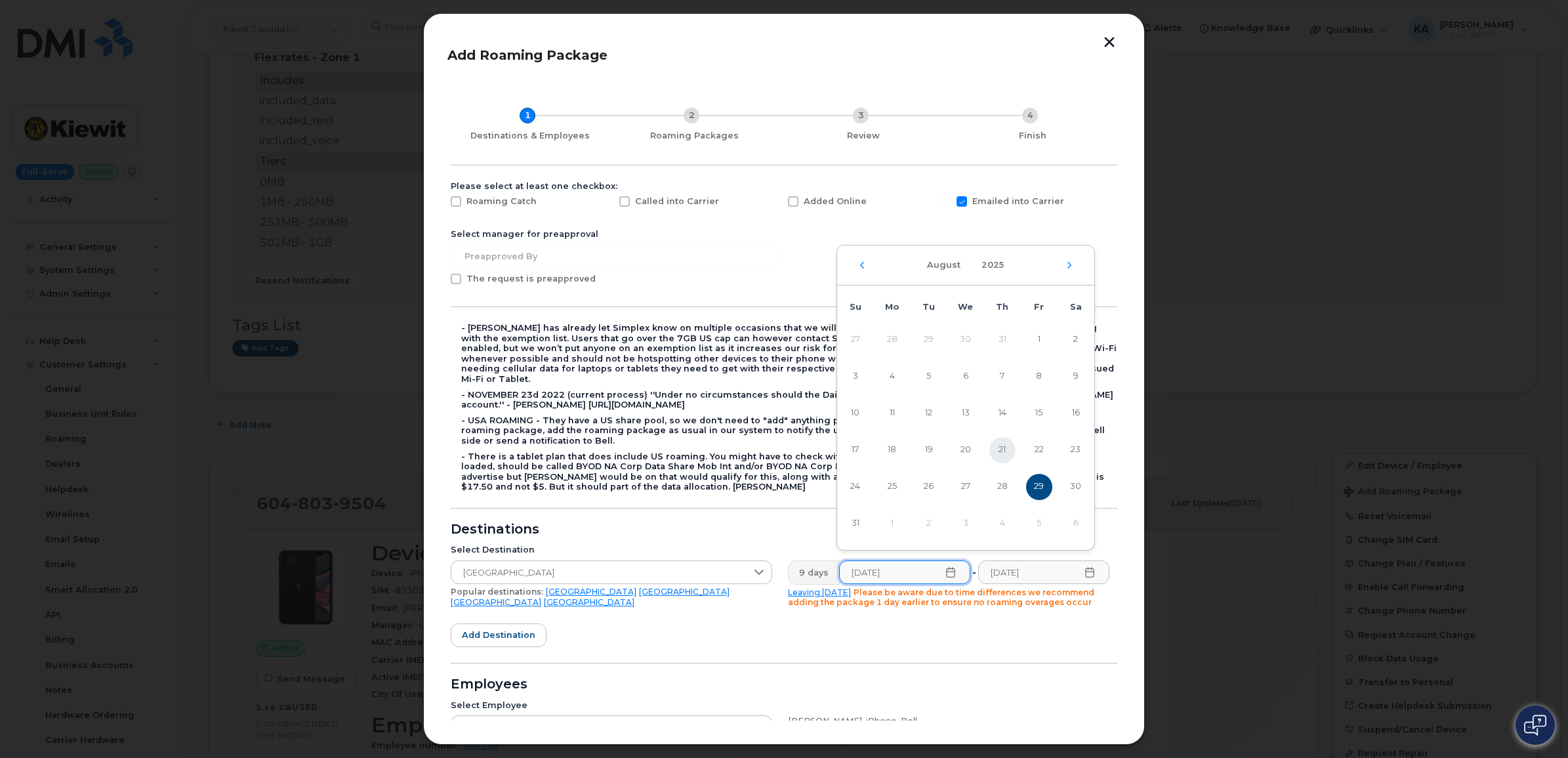
click at [1000, 447] on span "21" at bounding box center [1002, 450] width 26 height 26
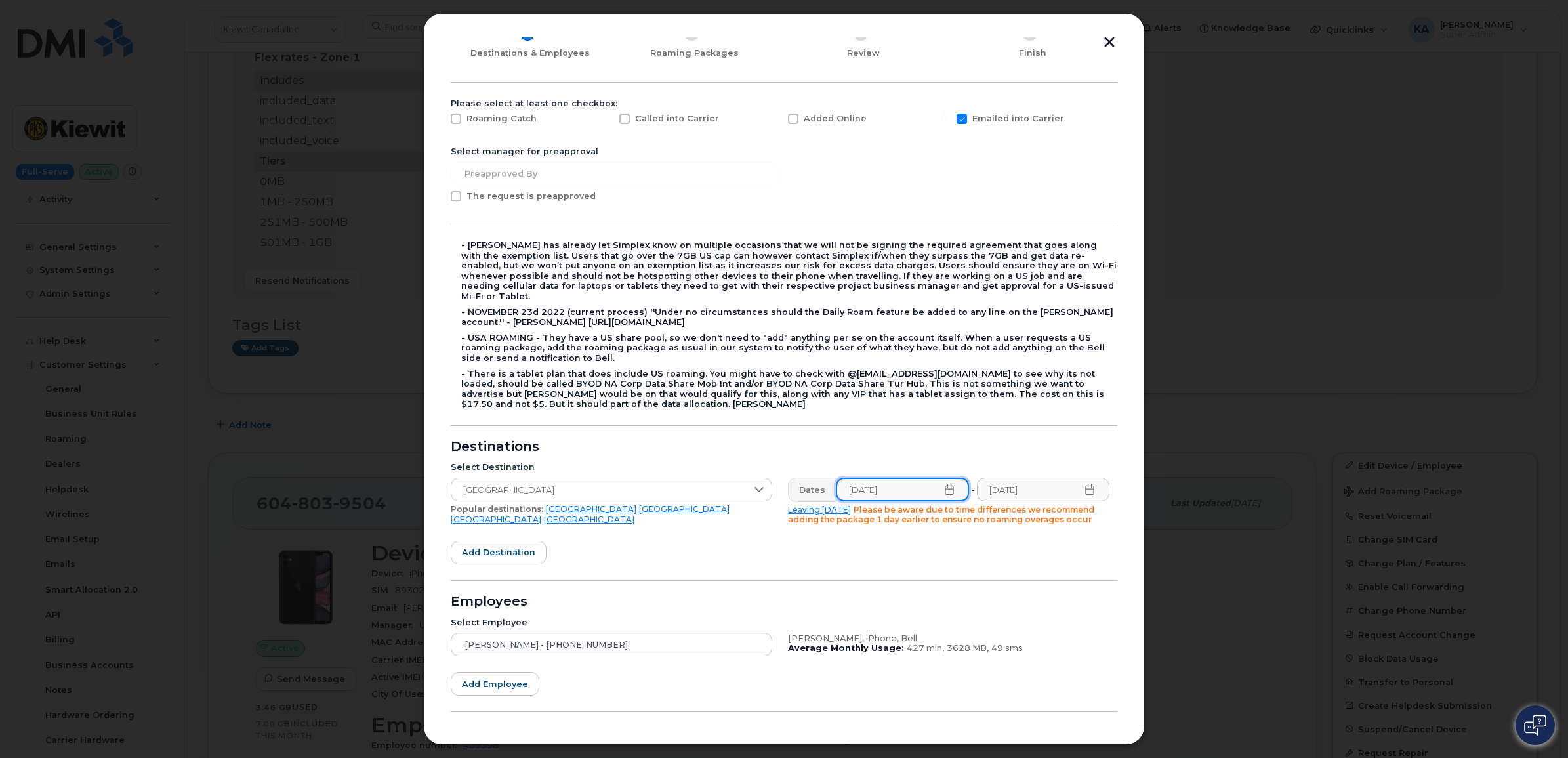
scroll to position [122, 0]
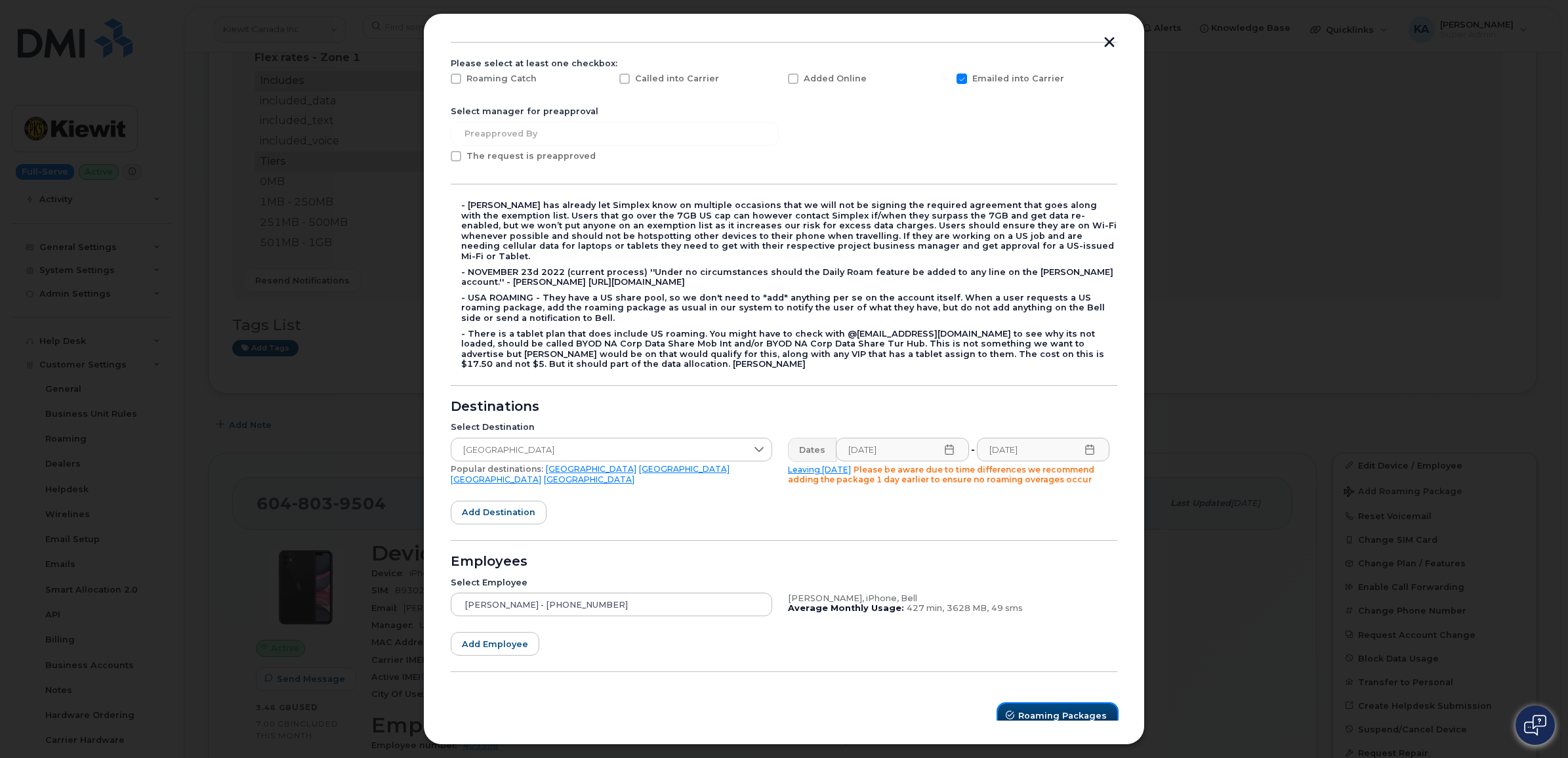
click at [1037, 709] on span "Roaming Packages" at bounding box center [1062, 715] width 88 height 12
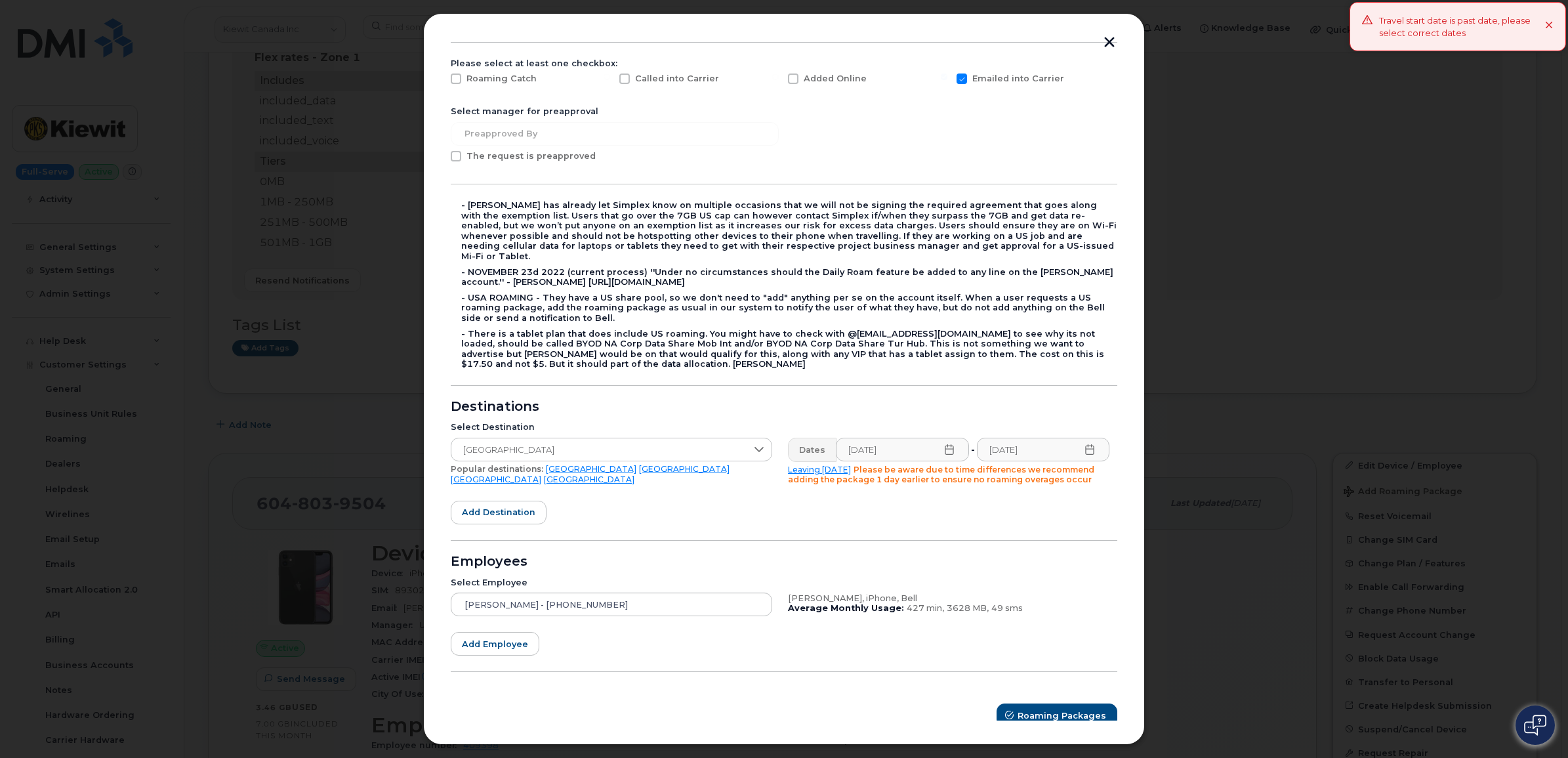
click at [944, 444] on icon at bounding box center [949, 449] width 9 height 10
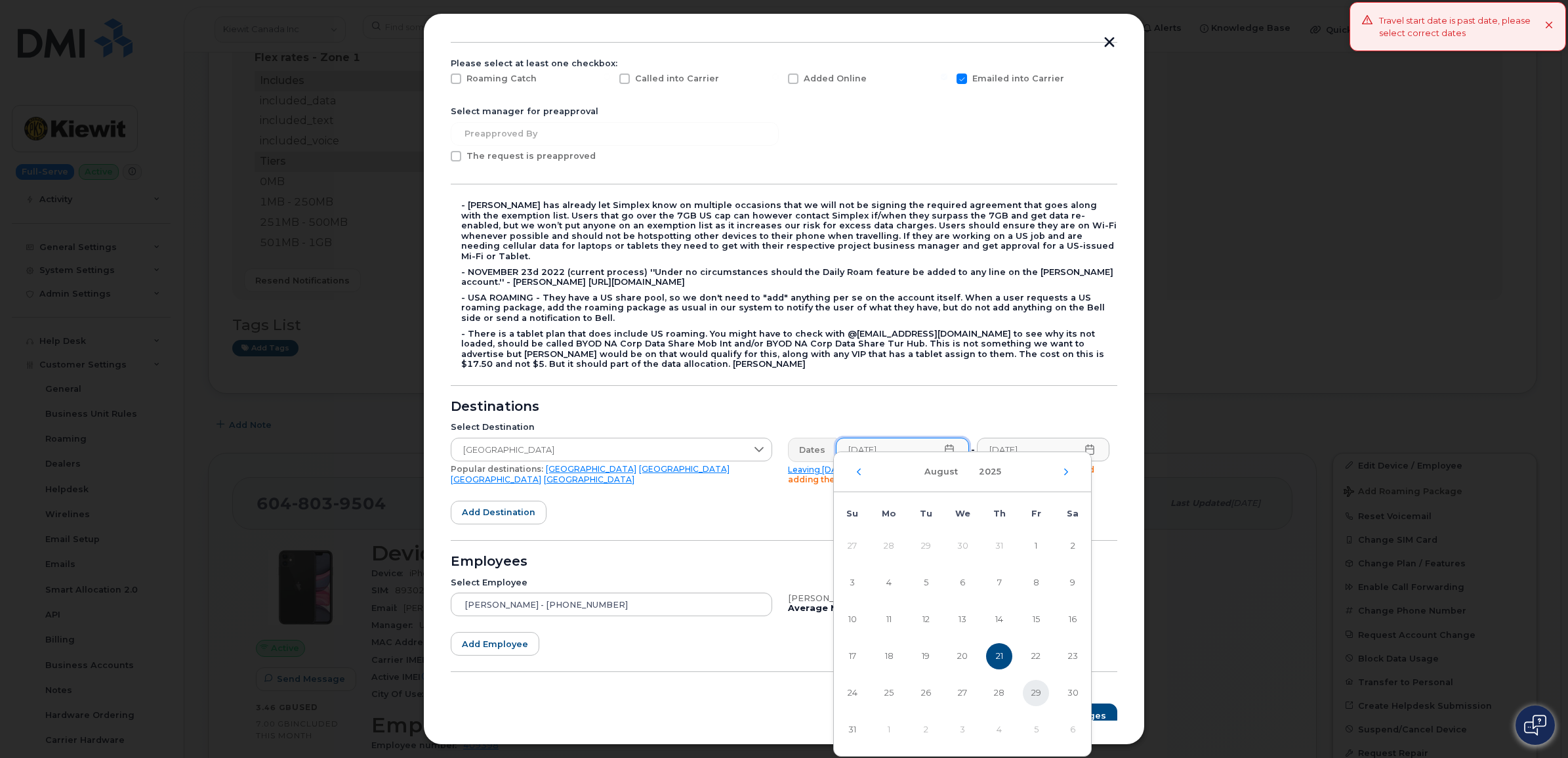
click at [1035, 688] on span "29" at bounding box center [1036, 693] width 26 height 26
type input "[DATE]"
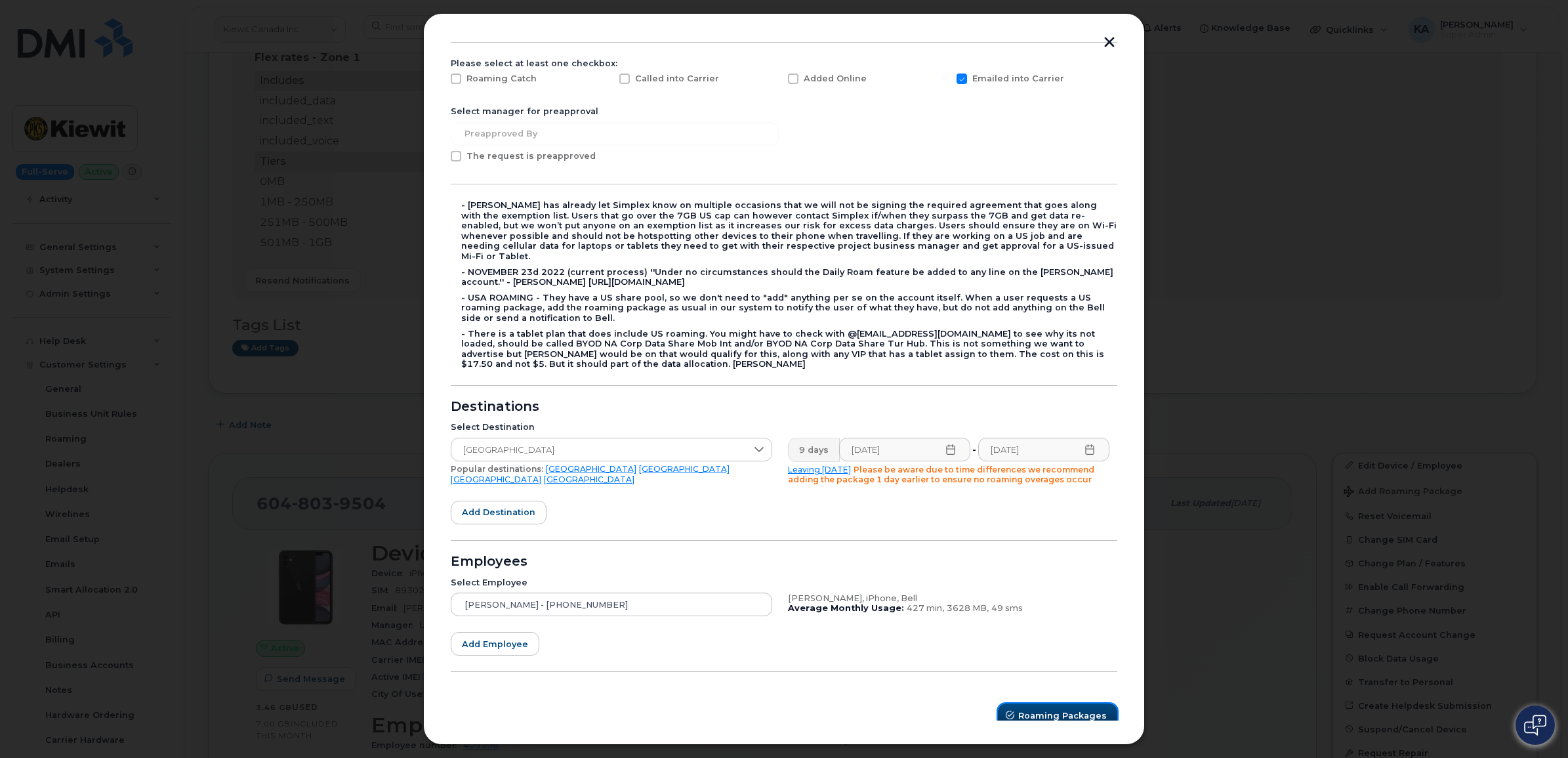
click at [1041, 709] on span "Roaming Packages" at bounding box center [1062, 715] width 88 height 12
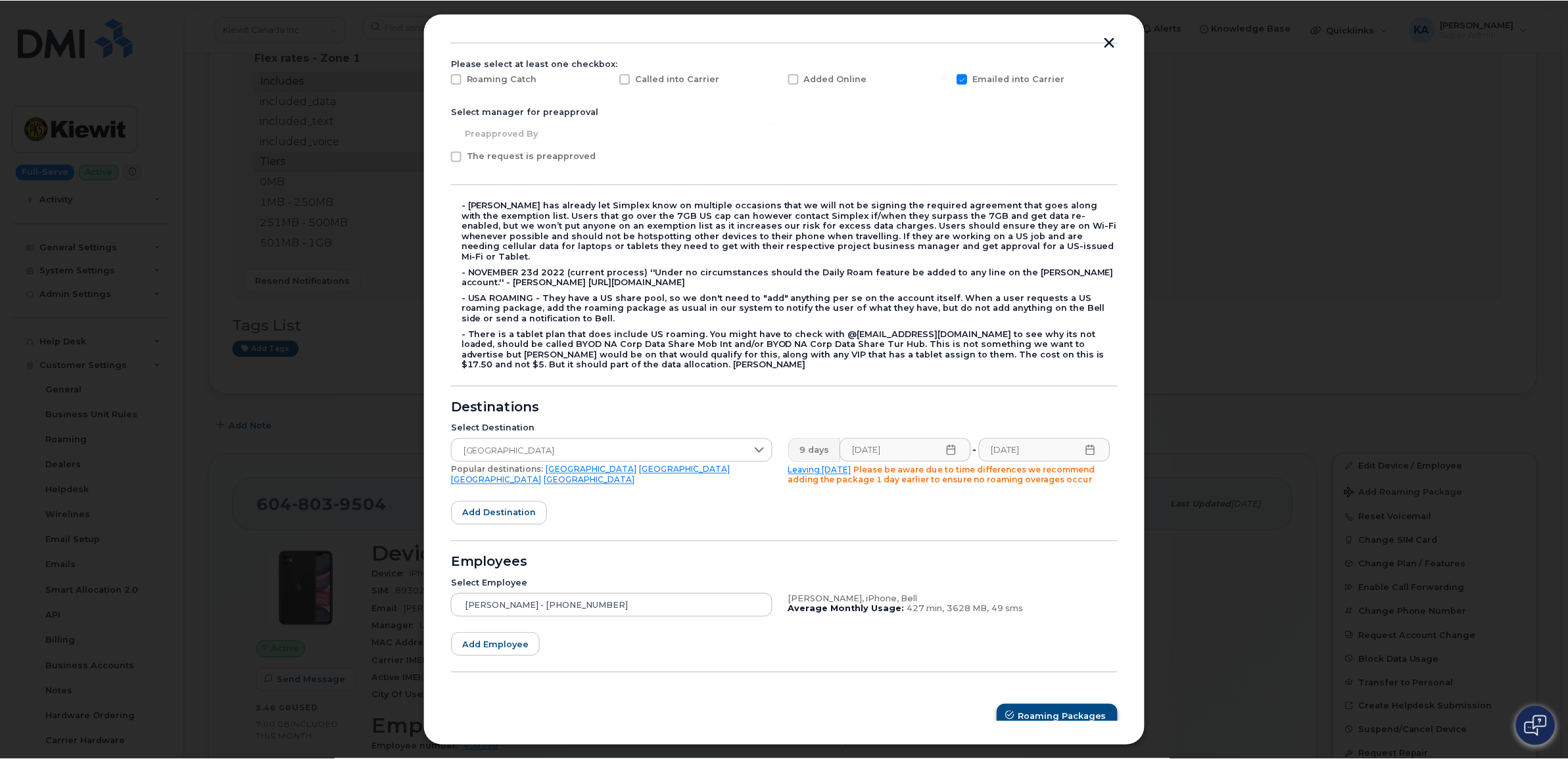
scroll to position [0, 0]
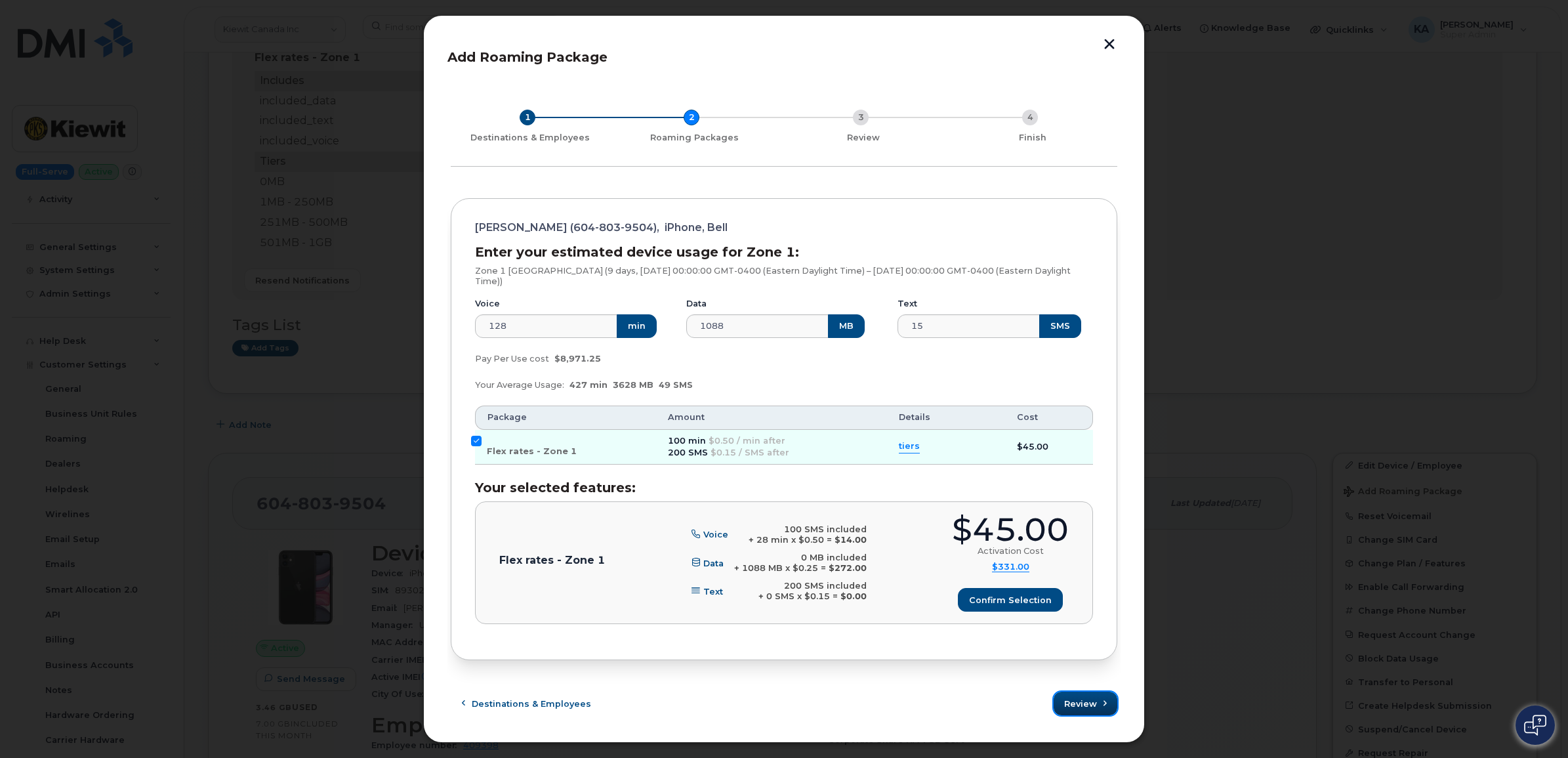
click at [1084, 696] on button "Review" at bounding box center [1086, 704] width 64 height 24
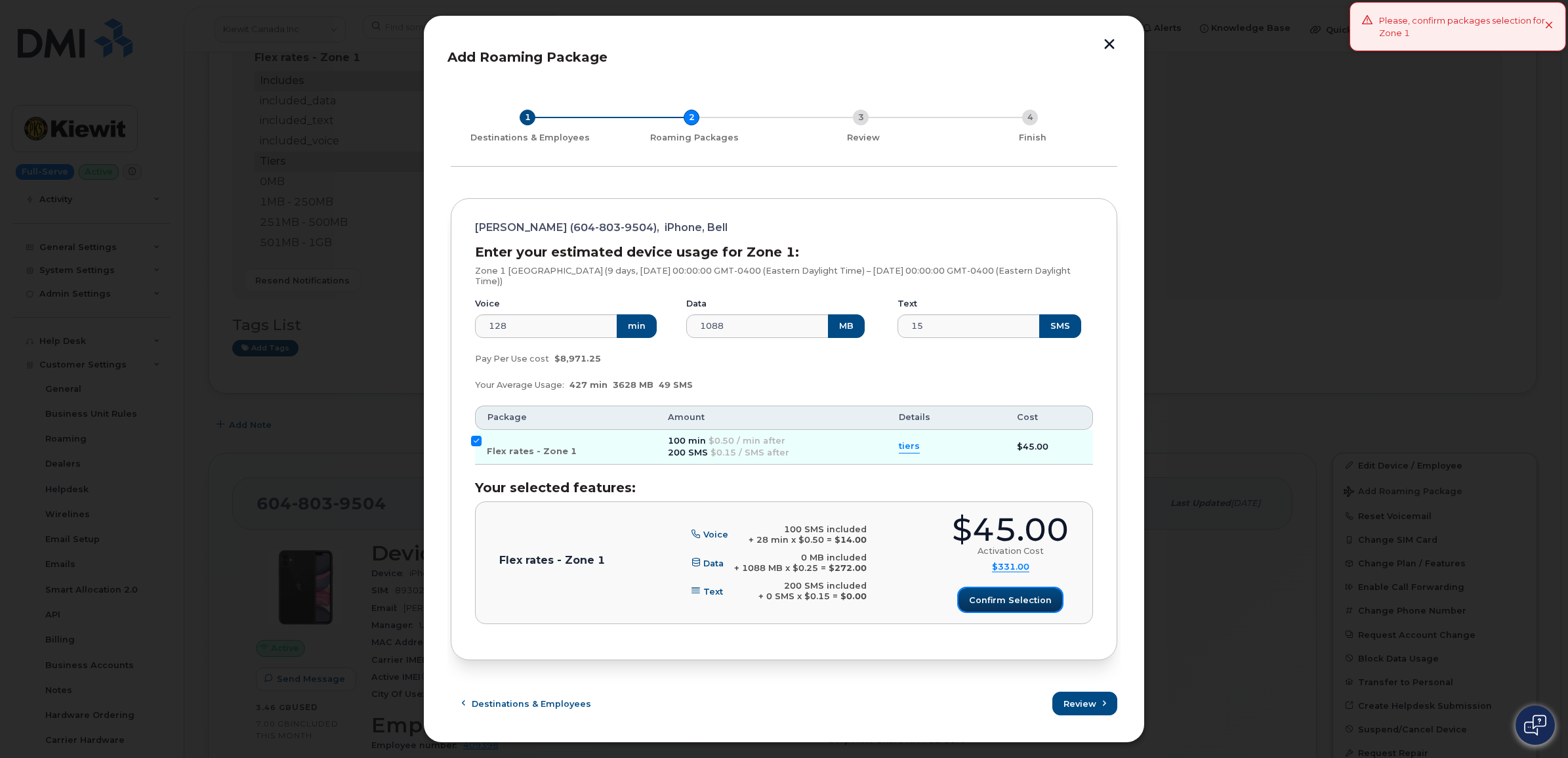
click at [1022, 601] on span "Confirm selection" at bounding box center [1010, 600] width 83 height 12
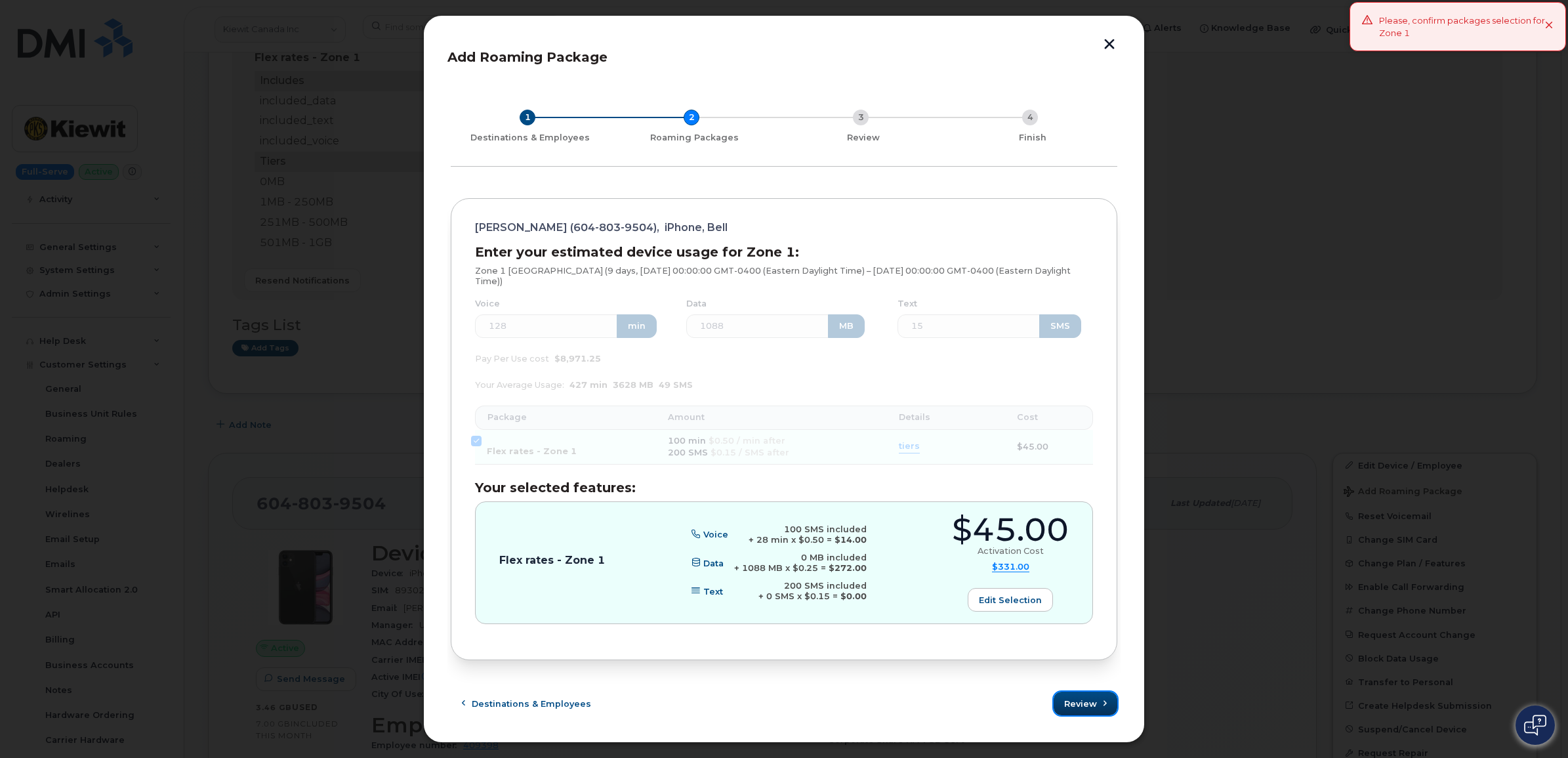
click at [1082, 693] on button "Review" at bounding box center [1086, 704] width 64 height 24
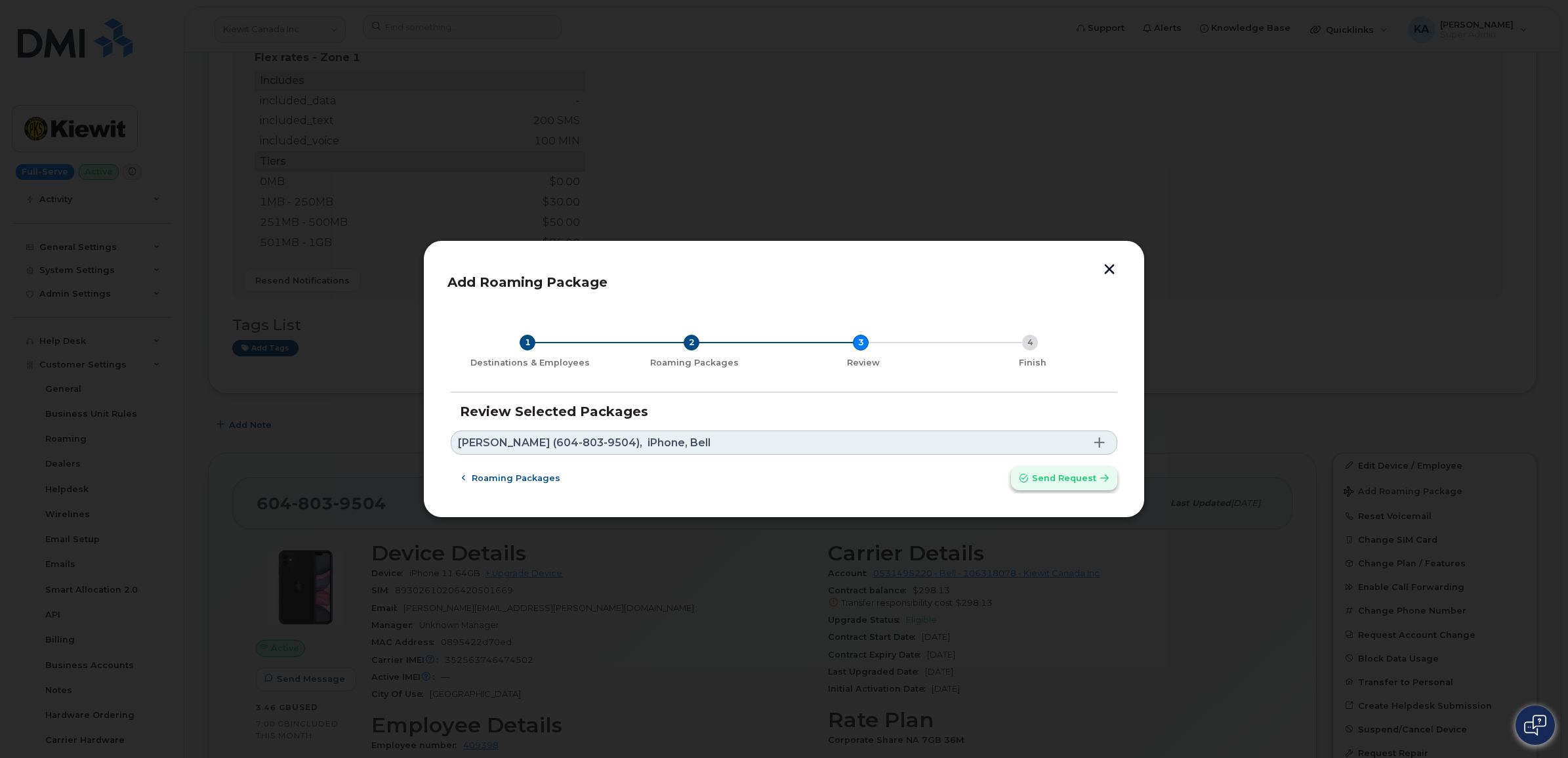
click at [1063, 478] on span "Send request" at bounding box center [1064, 478] width 64 height 12
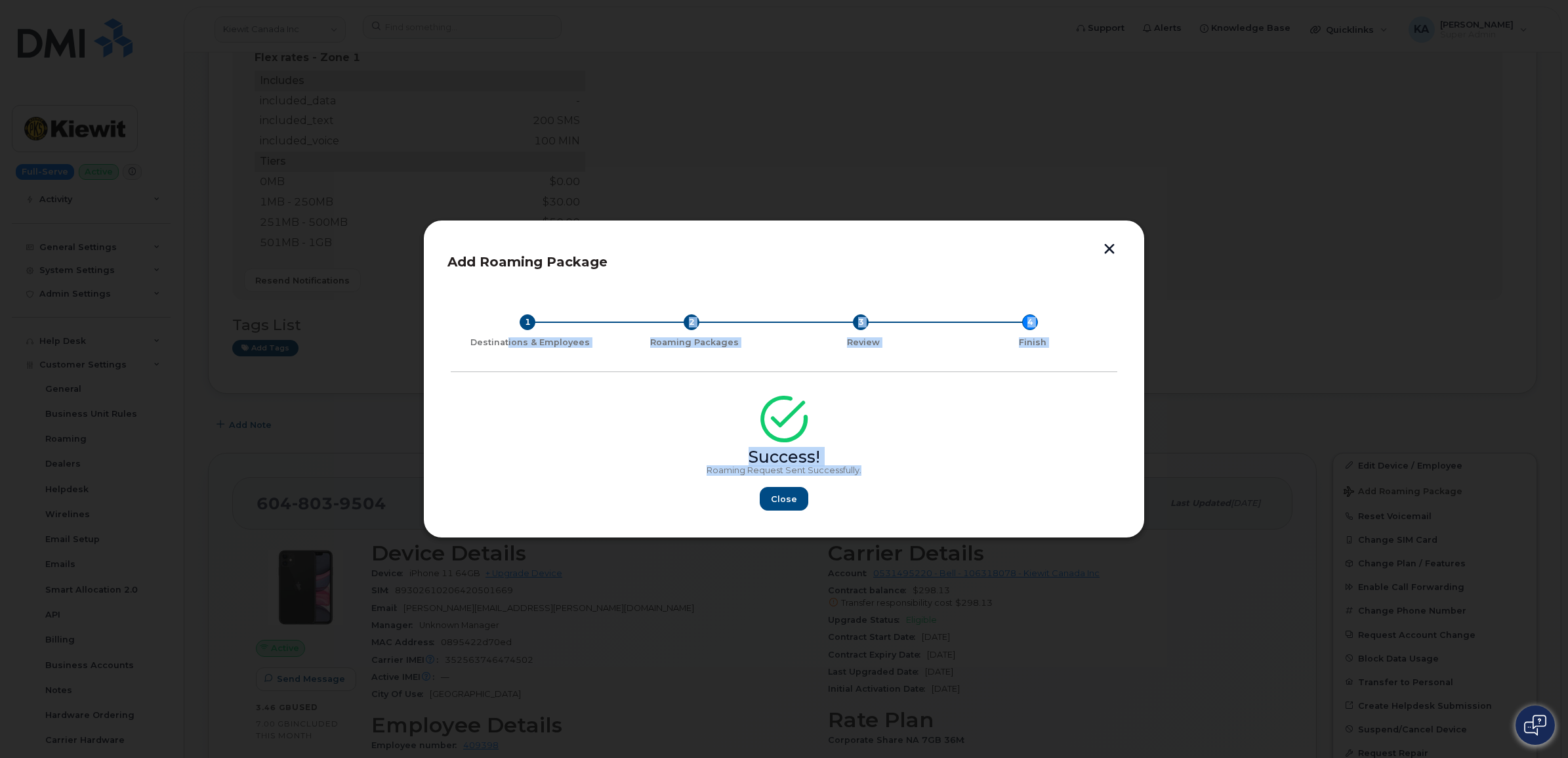
drag, startPoint x: 509, startPoint y: 320, endPoint x: 864, endPoint y: 471, distance: 385.8
click at [864, 471] on div "1 Destinations & Employees 2 Roaming Packages 3 Review 4 Finish Success! Roamin…" at bounding box center [784, 401] width 673 height 227
drag, startPoint x: 864, startPoint y: 471, endPoint x: 796, endPoint y: 455, distance: 69.9
copy div "ions & Employees 2 Roaming Packages 3 Review 4 Finish Success! Roaming Request …"
click at [784, 498] on span "Close" at bounding box center [784, 499] width 26 height 12
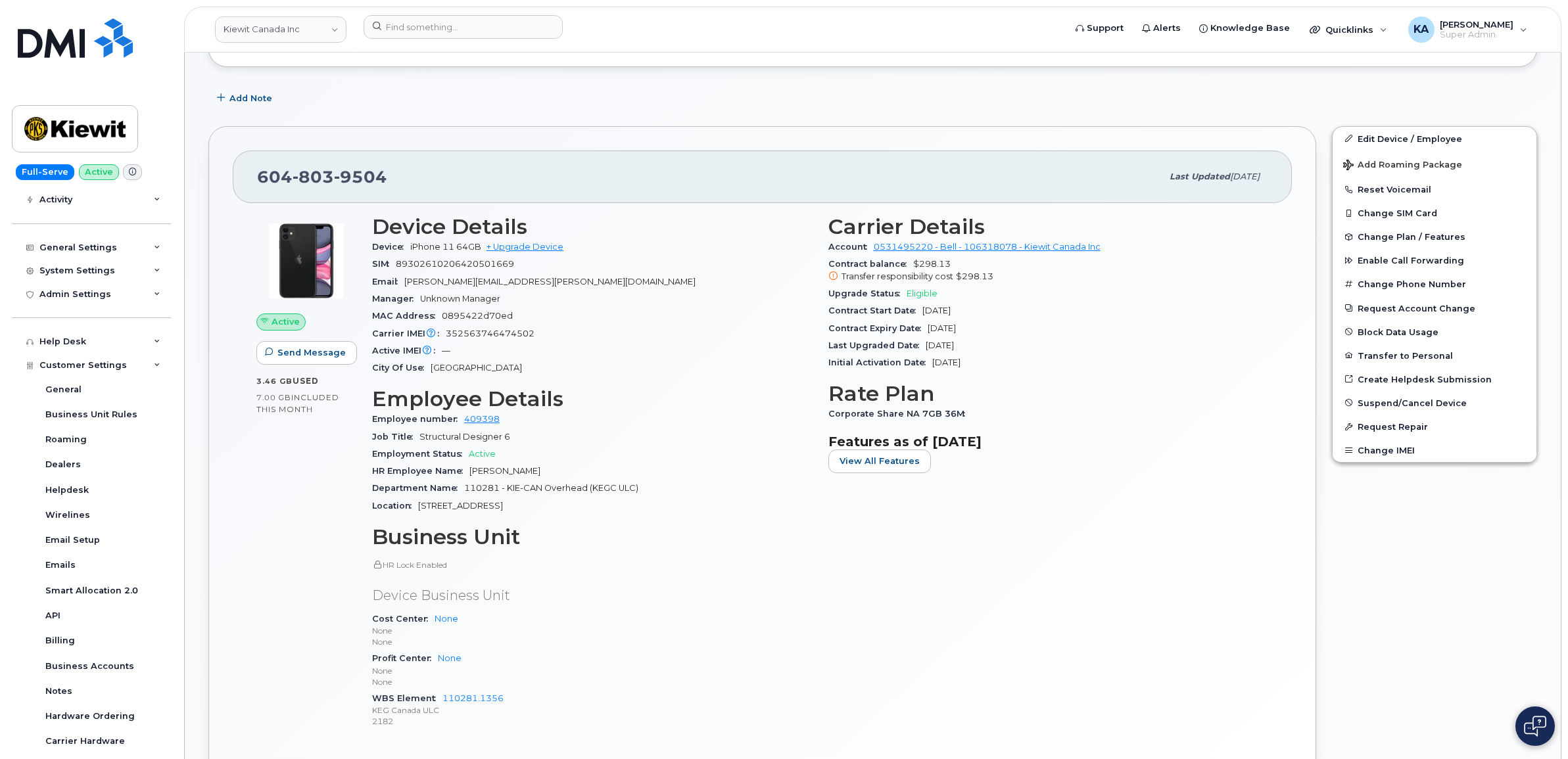
scroll to position [575, 0]
drag, startPoint x: 820, startPoint y: 248, endPoint x: 1105, endPoint y: 245, distance: 285.0
click at [1105, 245] on div "Carrier Details Account 0531495220 - Bell - 106318078 - [PERSON_NAME] Canada In…" at bounding box center [1048, 476] width 457 height 541
drag, startPoint x: 1105, startPoint y: 245, endPoint x: 1079, endPoint y: 251, distance: 26.7
copy div "Account 0531495220 - Bell - 106318078 - [PERSON_NAME] Canada Inc"
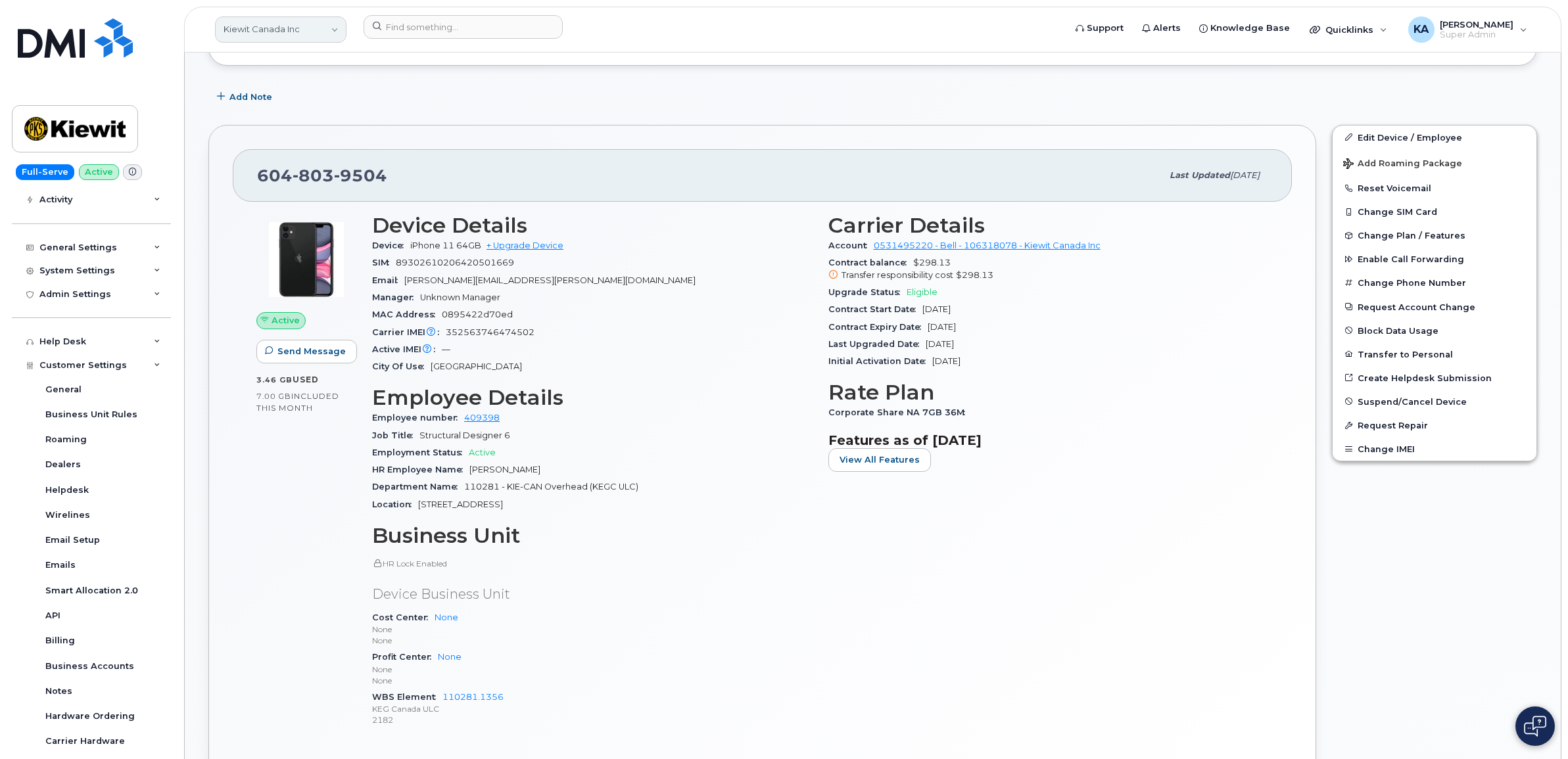
click at [237, 25] on link "Kiewit Canada Inc" at bounding box center [280, 30] width 131 height 26
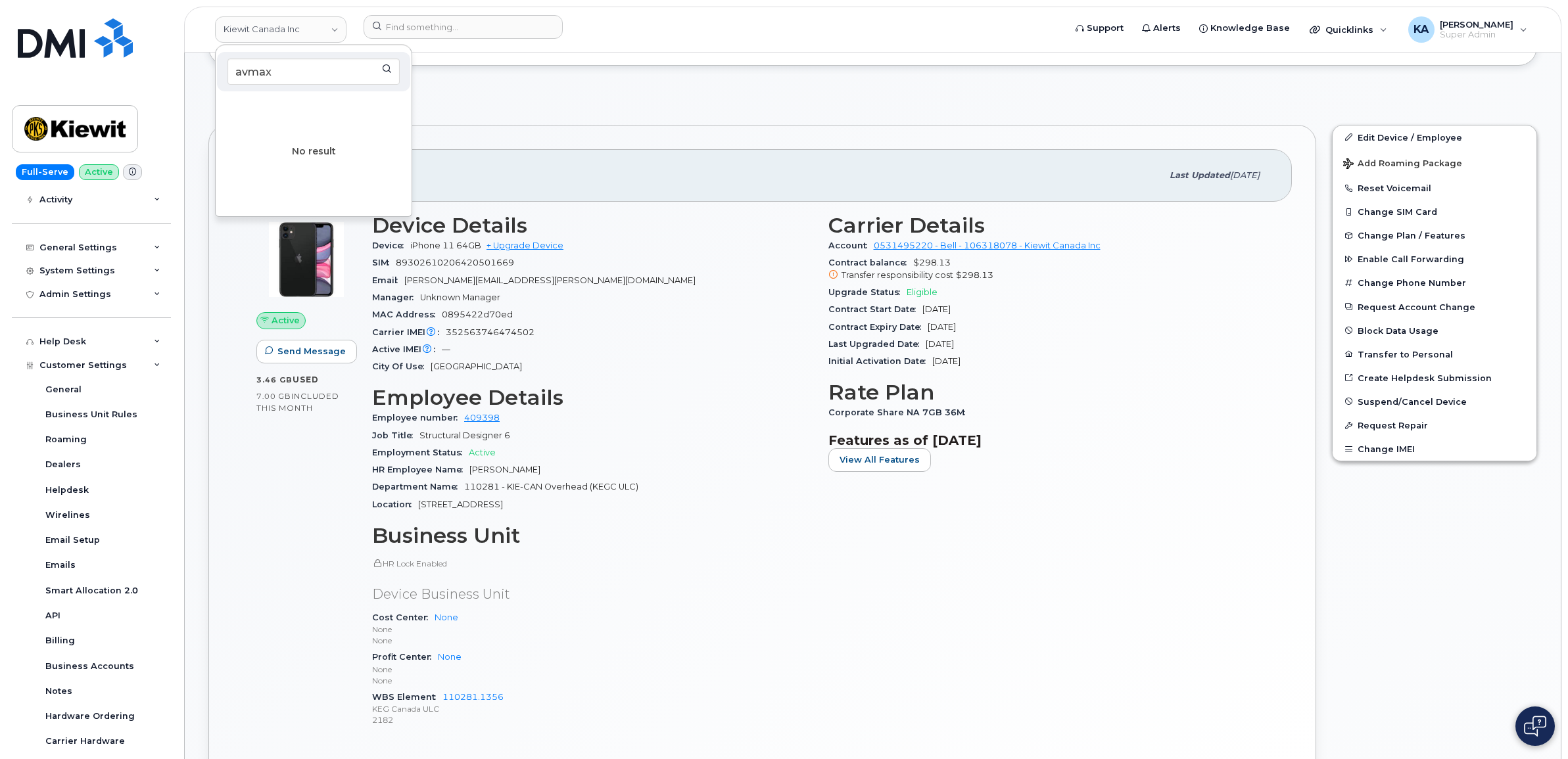
type input "avmax"
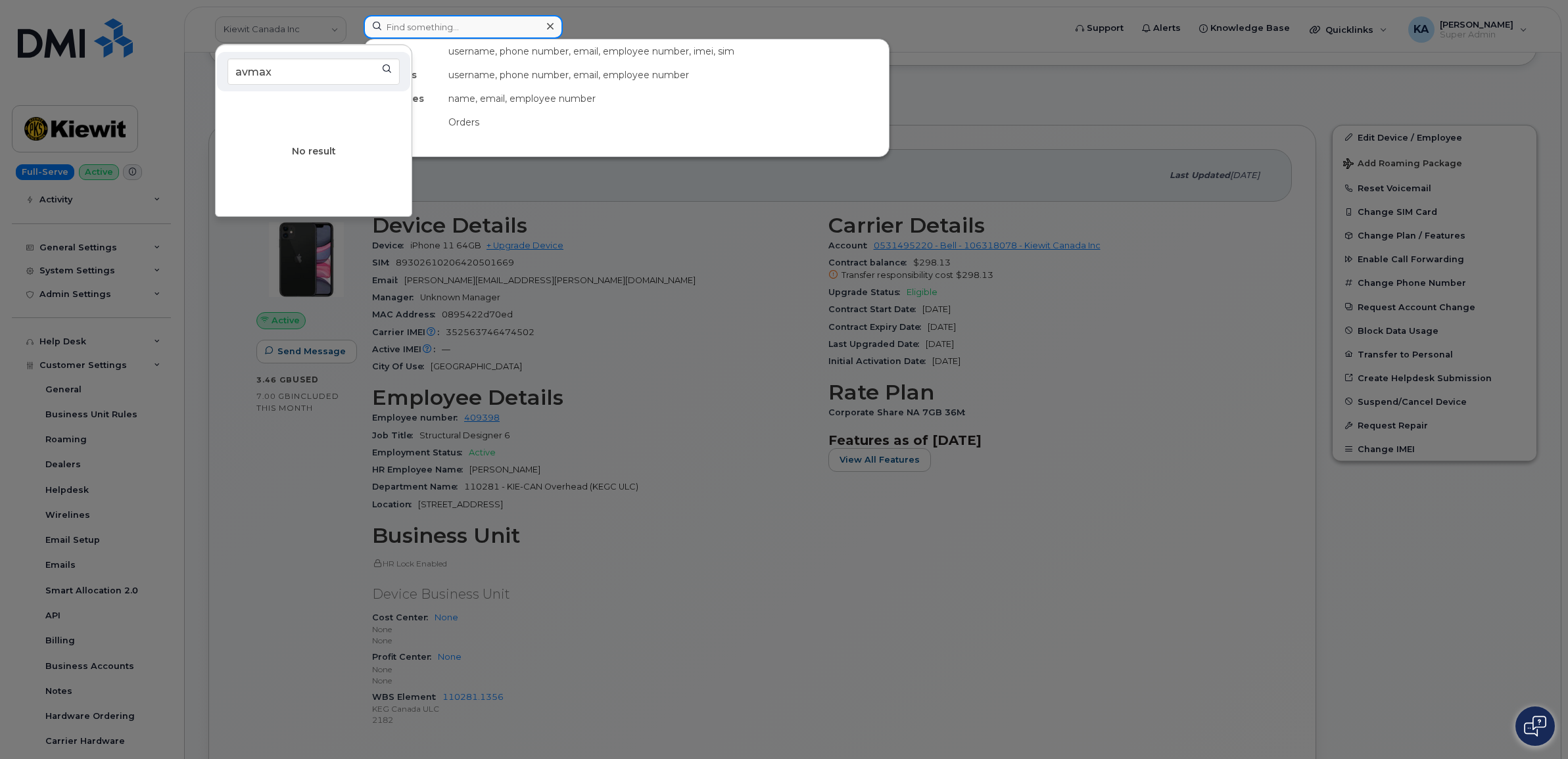
click at [386, 28] on input at bounding box center [463, 27] width 199 height 24
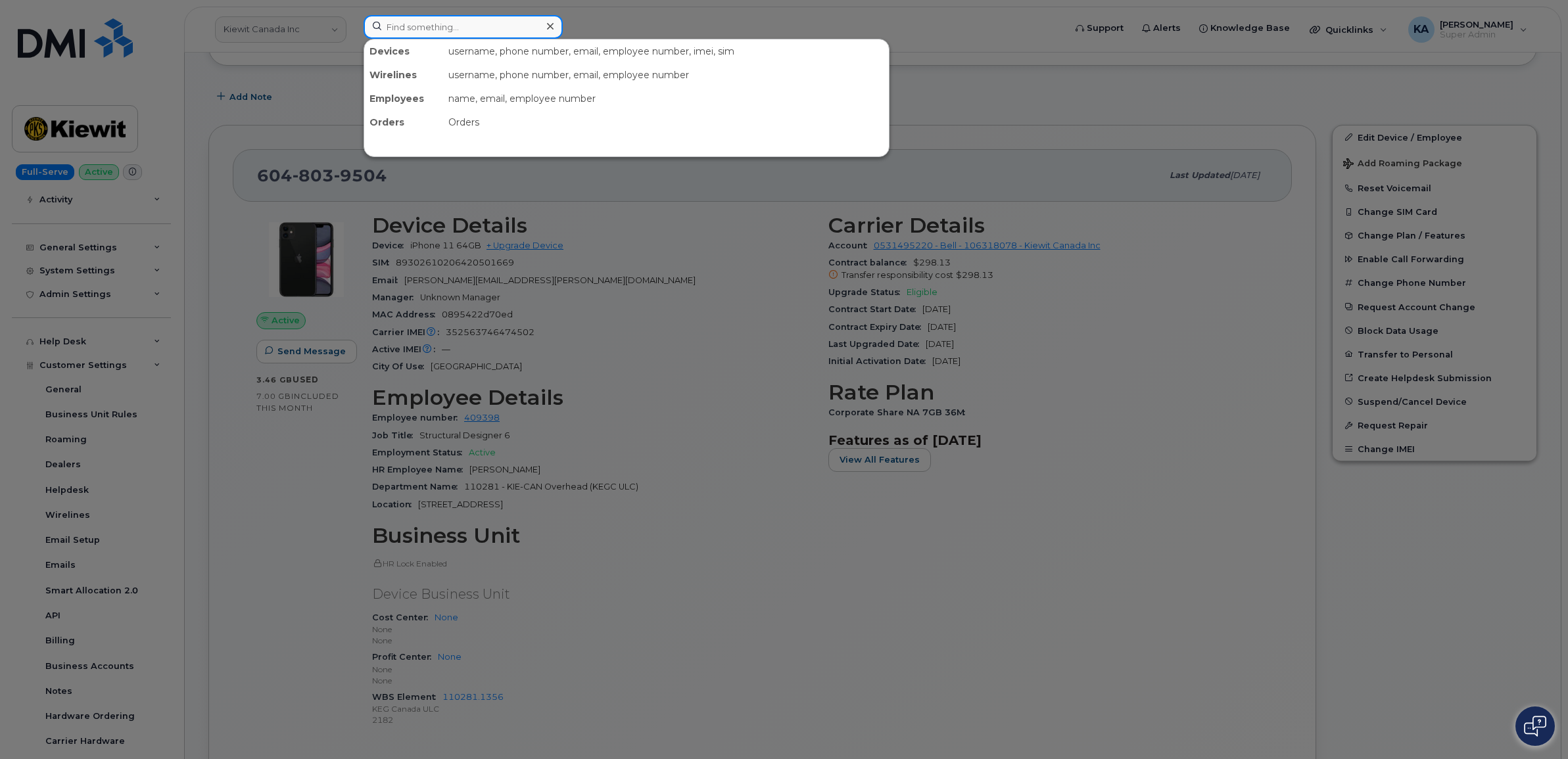
paste input "[PHONE_NUMBER]"
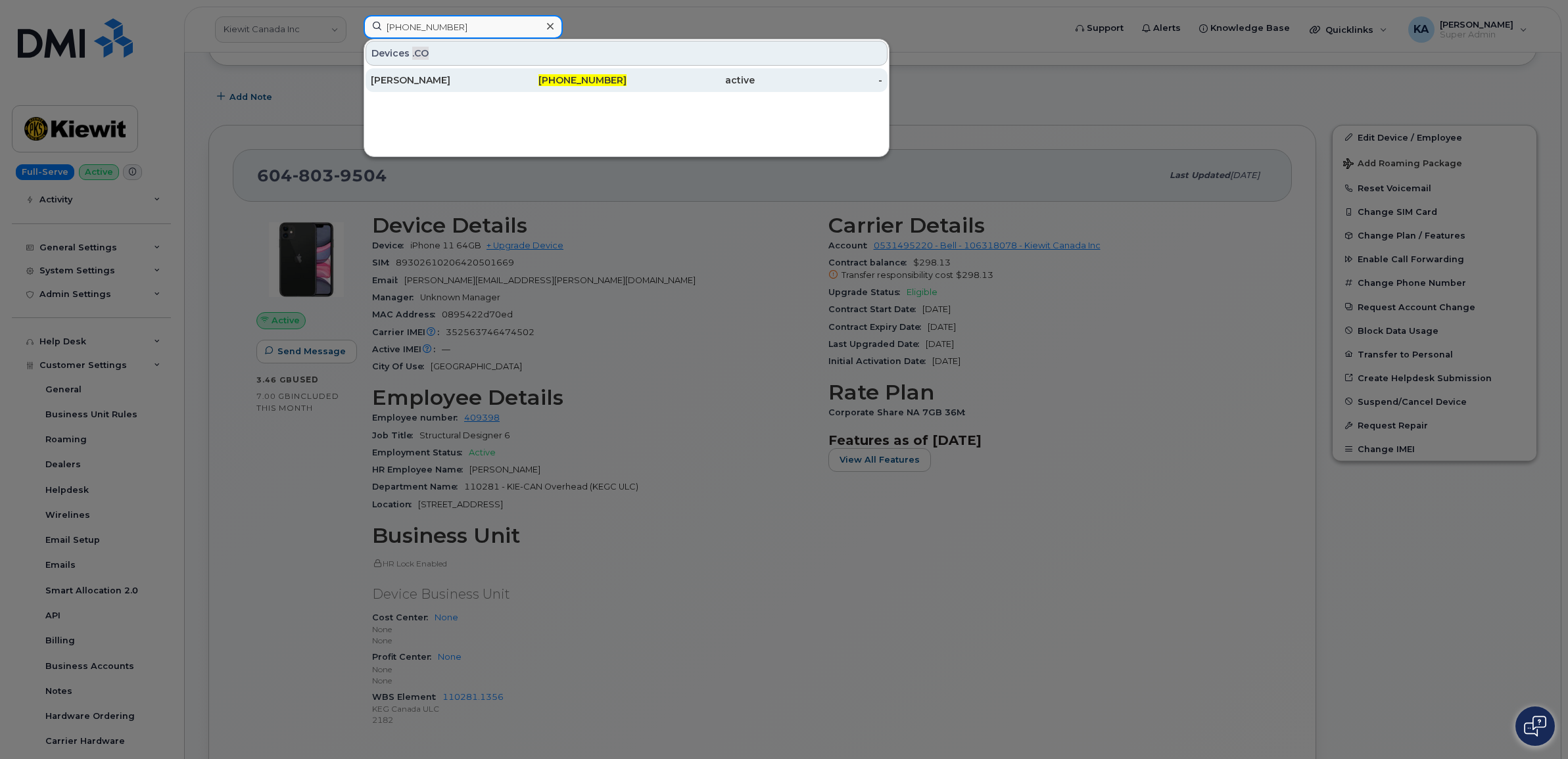
type input "[PHONE_NUMBER]"
click at [405, 76] on div "[PERSON_NAME]" at bounding box center [435, 80] width 128 height 13
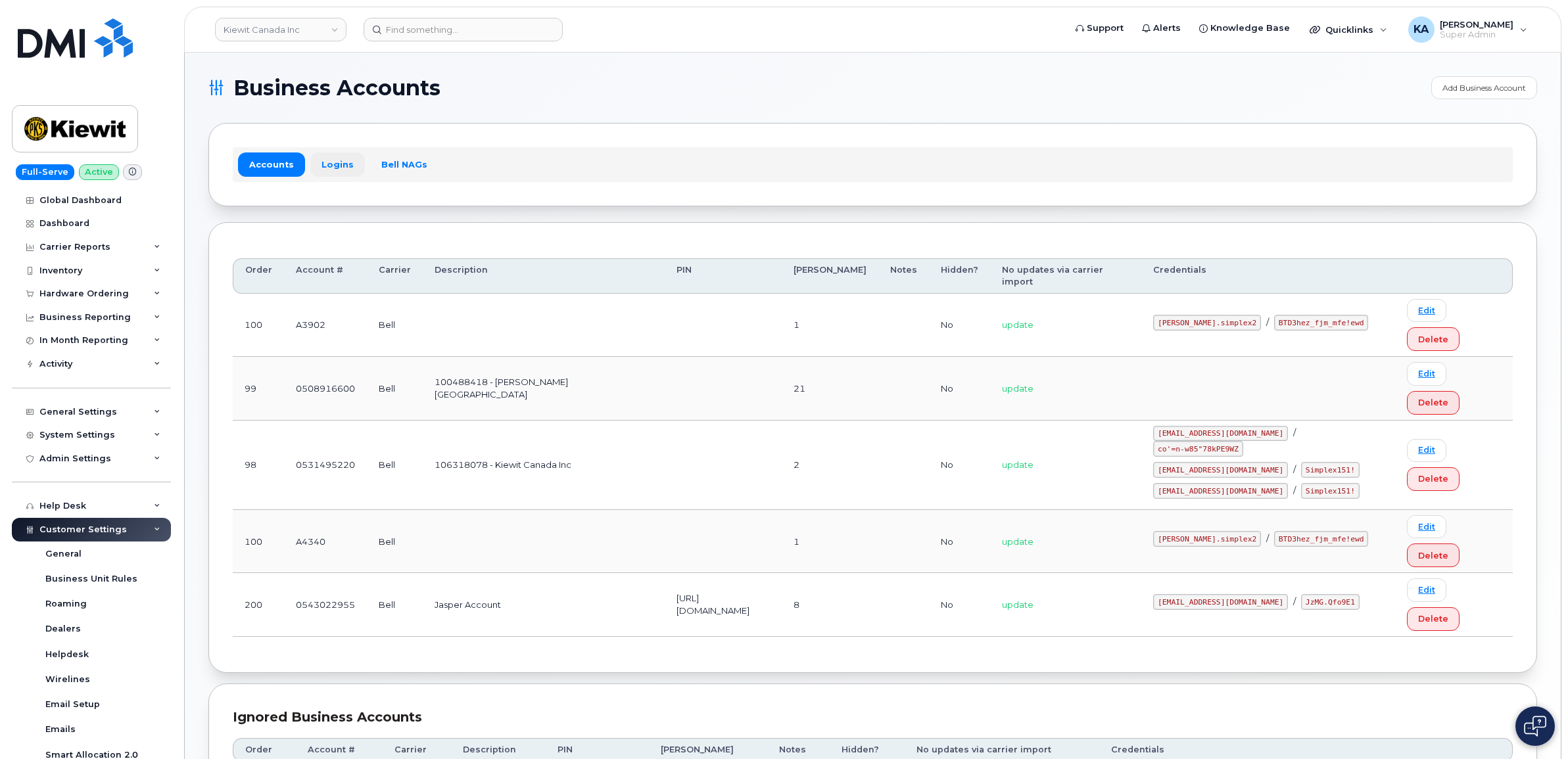
click at [331, 163] on link "Logins" at bounding box center [338, 164] width 54 height 24
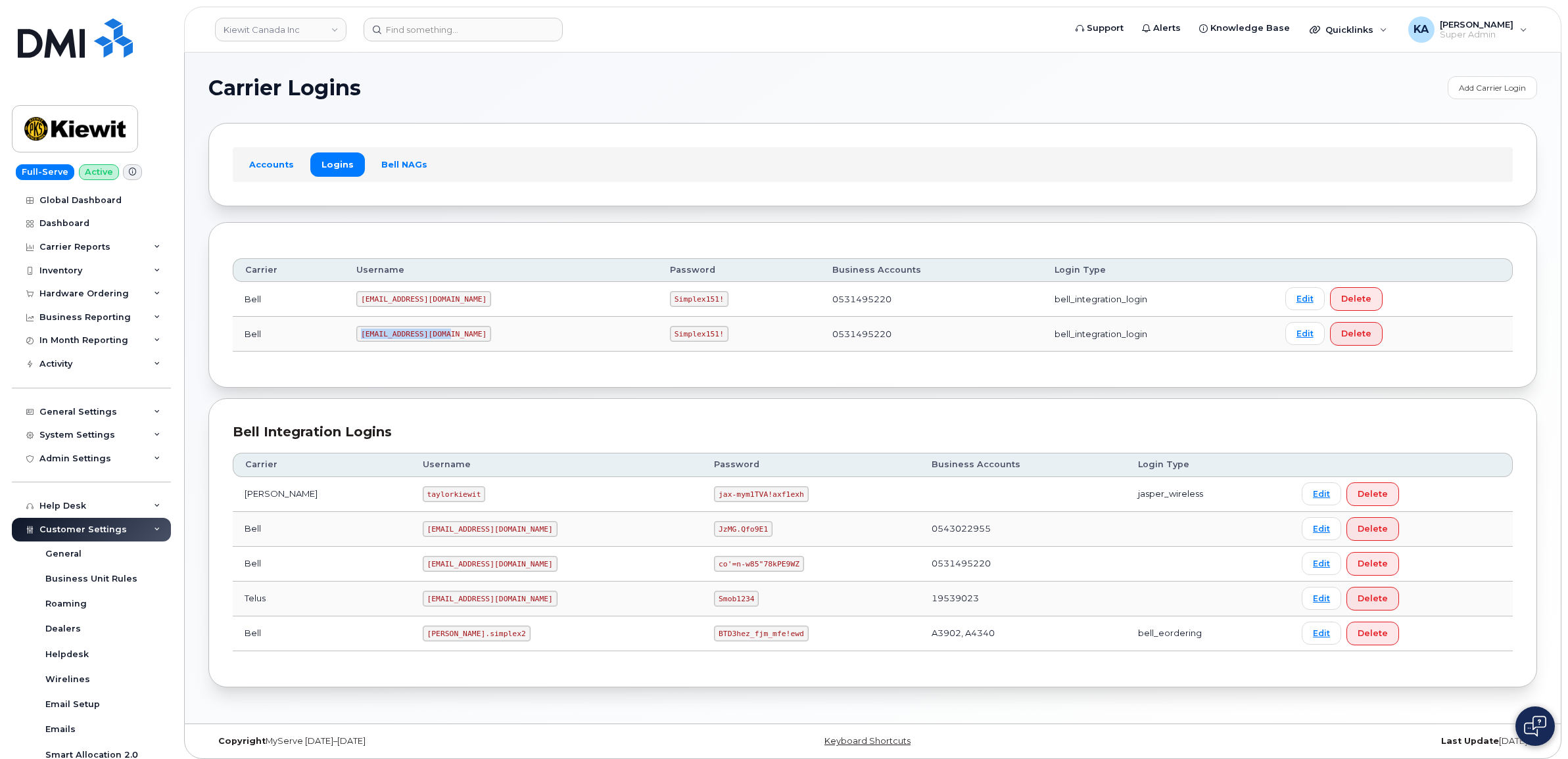
drag, startPoint x: 365, startPoint y: 339, endPoint x: 457, endPoint y: 335, distance: 92.1
click at [457, 335] on td "PeterKie2@myserve.ca" at bounding box center [502, 335] width 314 height 35
drag, startPoint x: 457, startPoint y: 335, endPoint x: 428, endPoint y: 335, distance: 29.0
copy code "PeterKie2@myserve.ca"
drag, startPoint x: 617, startPoint y: 336, endPoint x: 669, endPoint y: 331, distance: 52.2
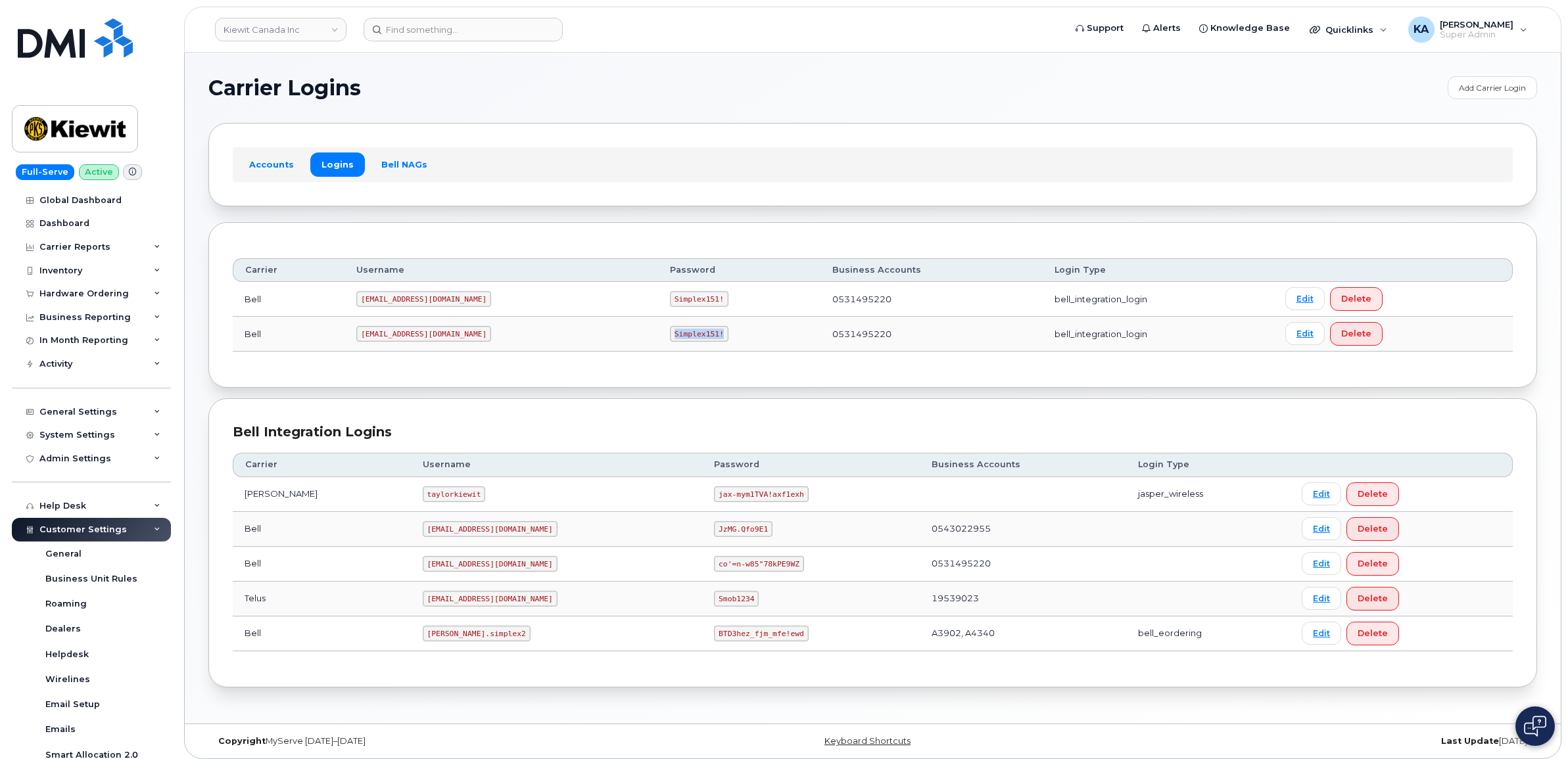
click at [669, 332] on td "Simplex151!" at bounding box center [740, 335] width 163 height 35
drag, startPoint x: 669, startPoint y: 331, endPoint x: 649, endPoint y: 332, distance: 20.0
copy code "Simplex151!"
